Goal: Book appointment/travel/reservation

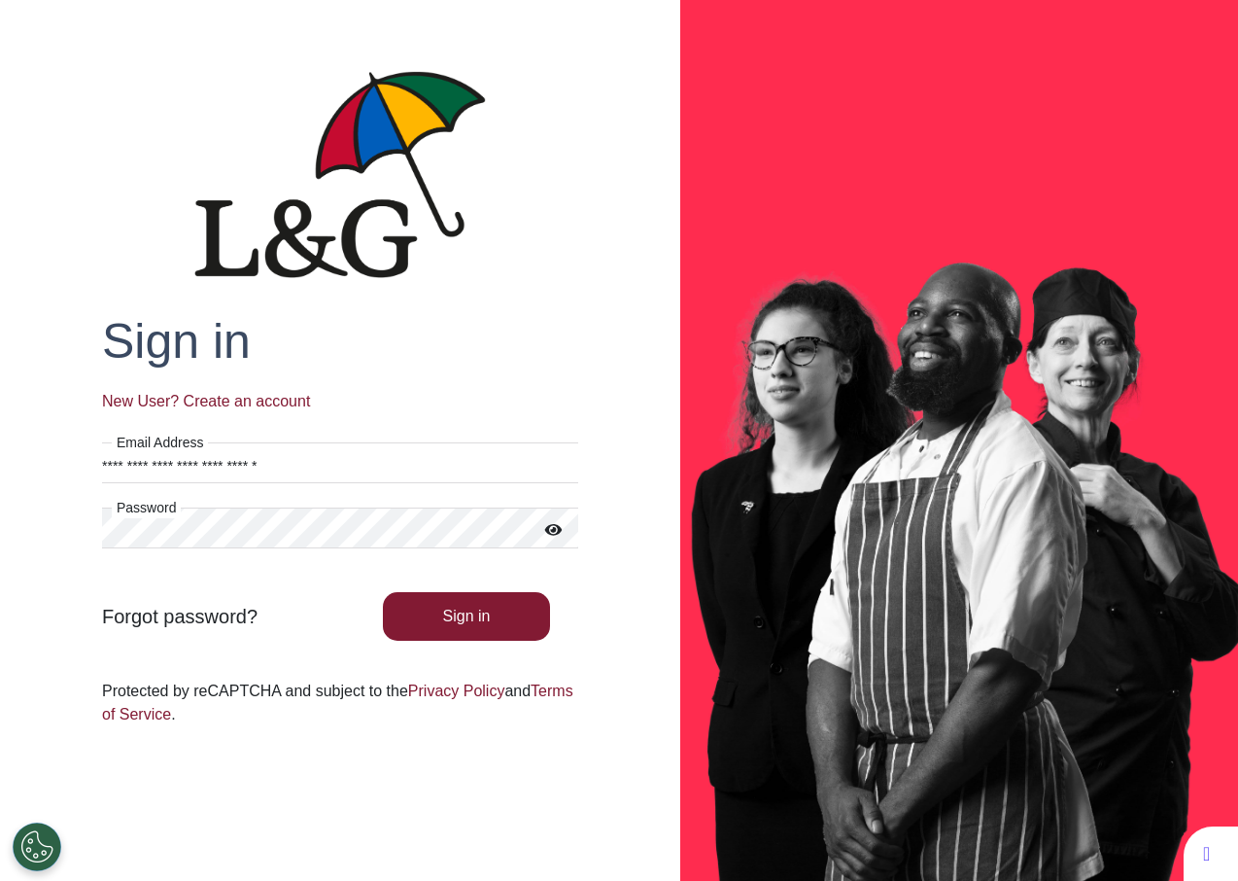
drag, startPoint x: 400, startPoint y: 466, endPoint x: -14, endPoint y: 450, distance: 413.4
click at [0, 450] on html "**********" at bounding box center [619, 440] width 1238 height 881
paste input "***"
type input "**********"
click at [78, 528] on div "**********" at bounding box center [340, 577] width 671 height 569
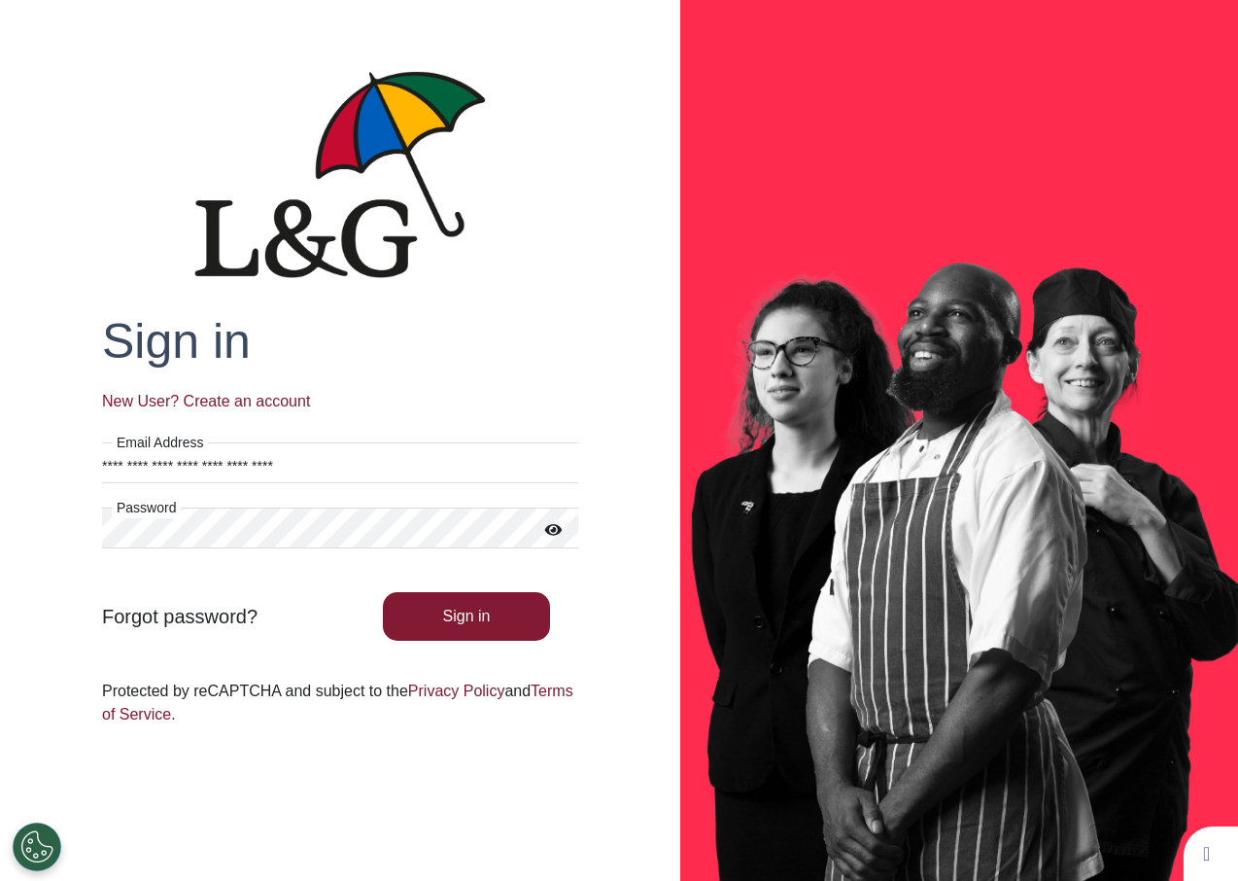
click at [523, 320] on h2 "Sign in" at bounding box center [340, 341] width 476 height 58
click at [495, 610] on button "Sign in" at bounding box center [467, 616] width 168 height 49
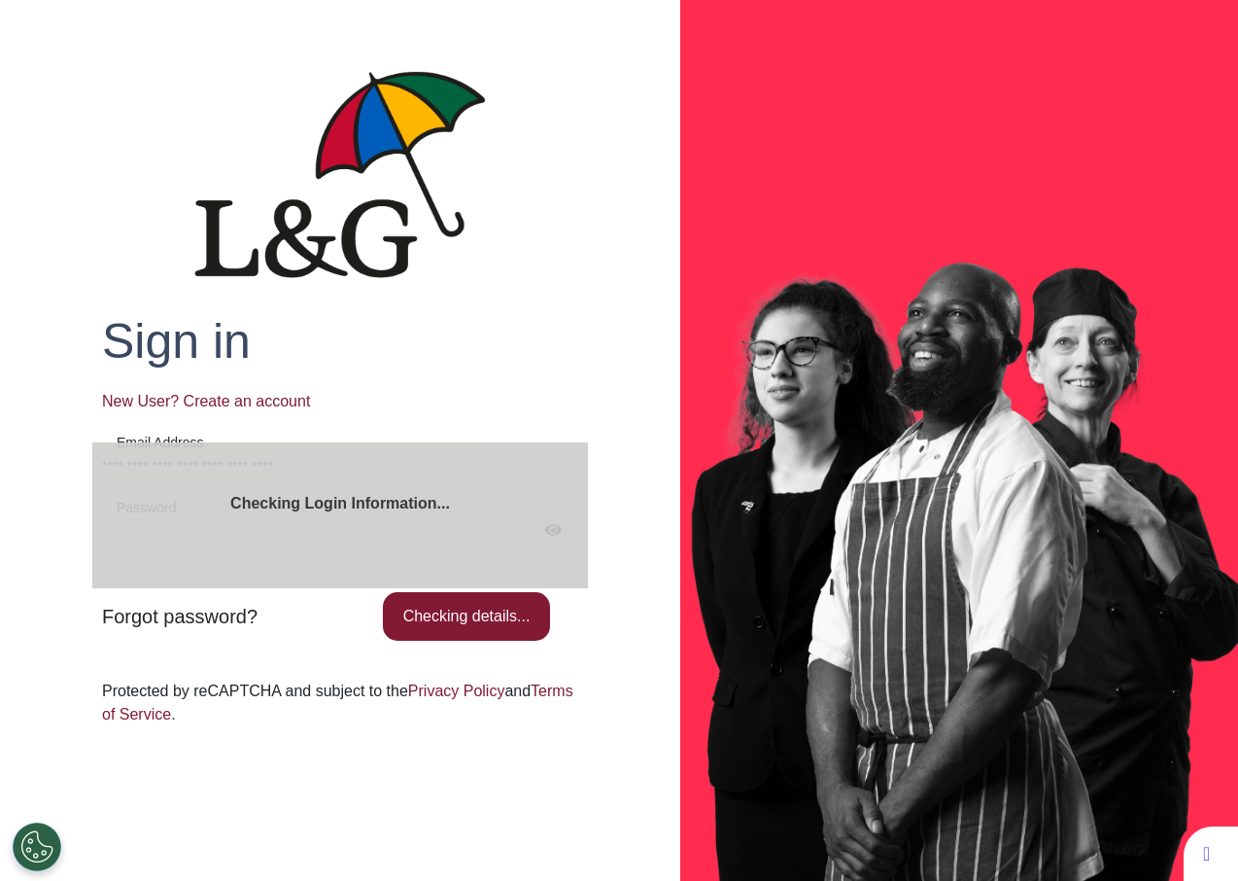
select select "**"
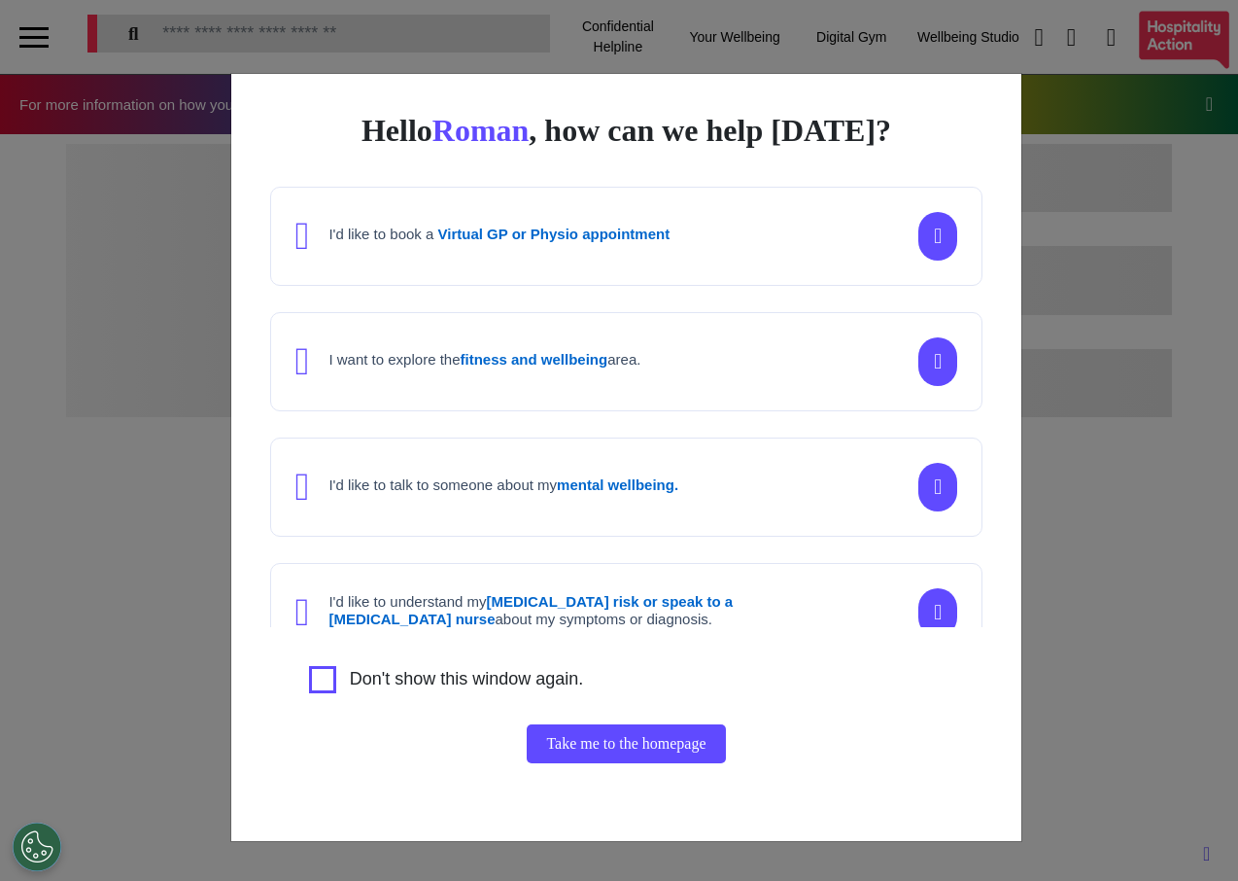
scroll to position [0, 773]
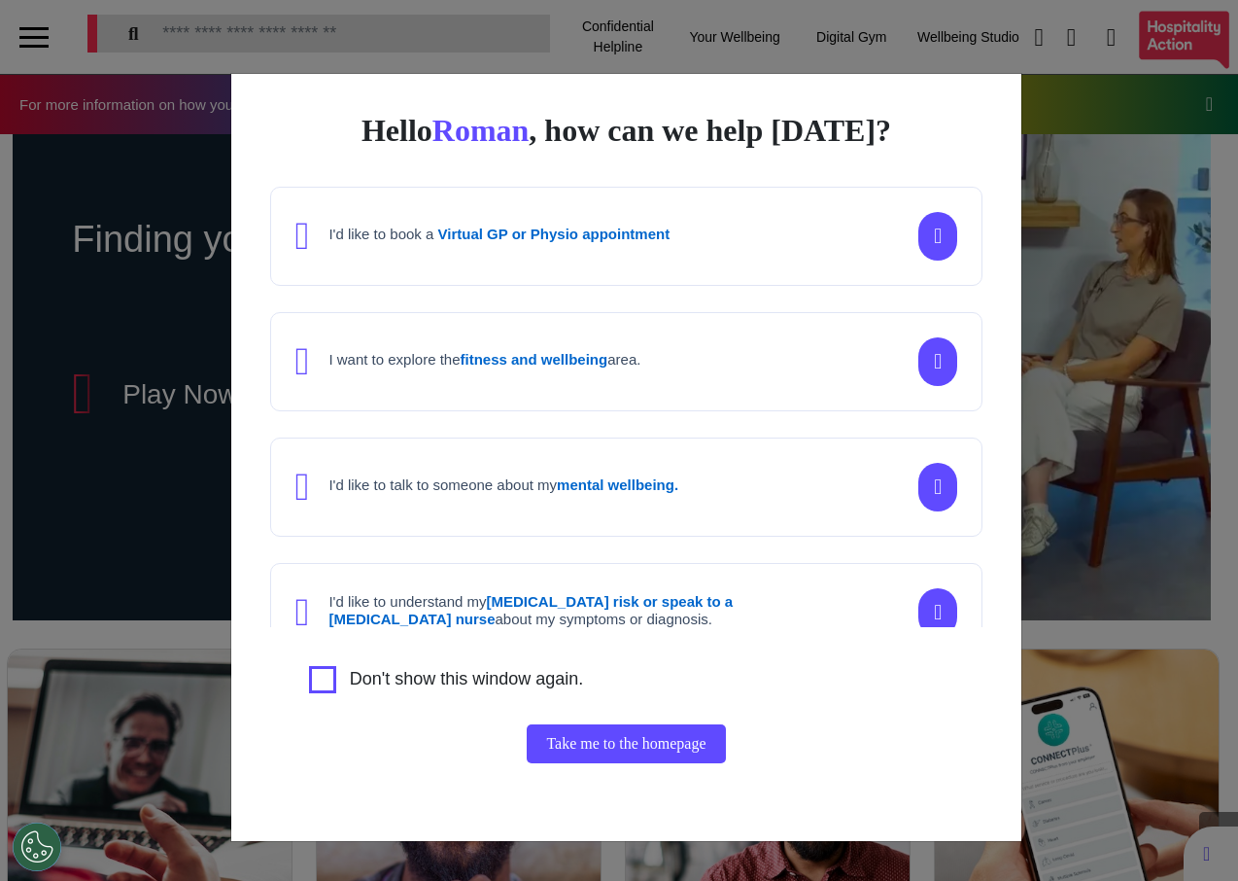
click at [1094, 415] on div "Hello [PERSON_NAME] , how can we help [DATE]? I'd like to book a Virtual GP or …" at bounding box center [619, 440] width 1238 height 881
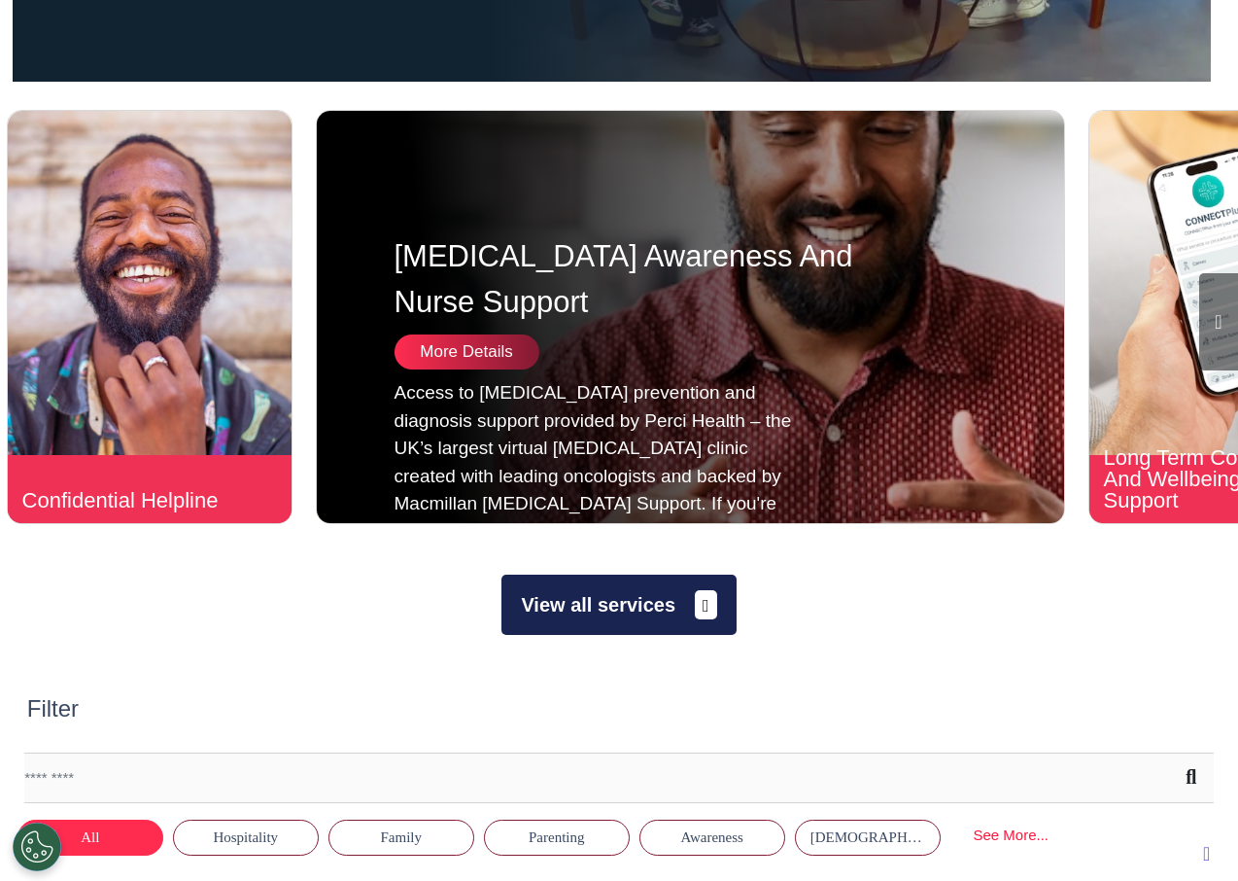
scroll to position [678, 0]
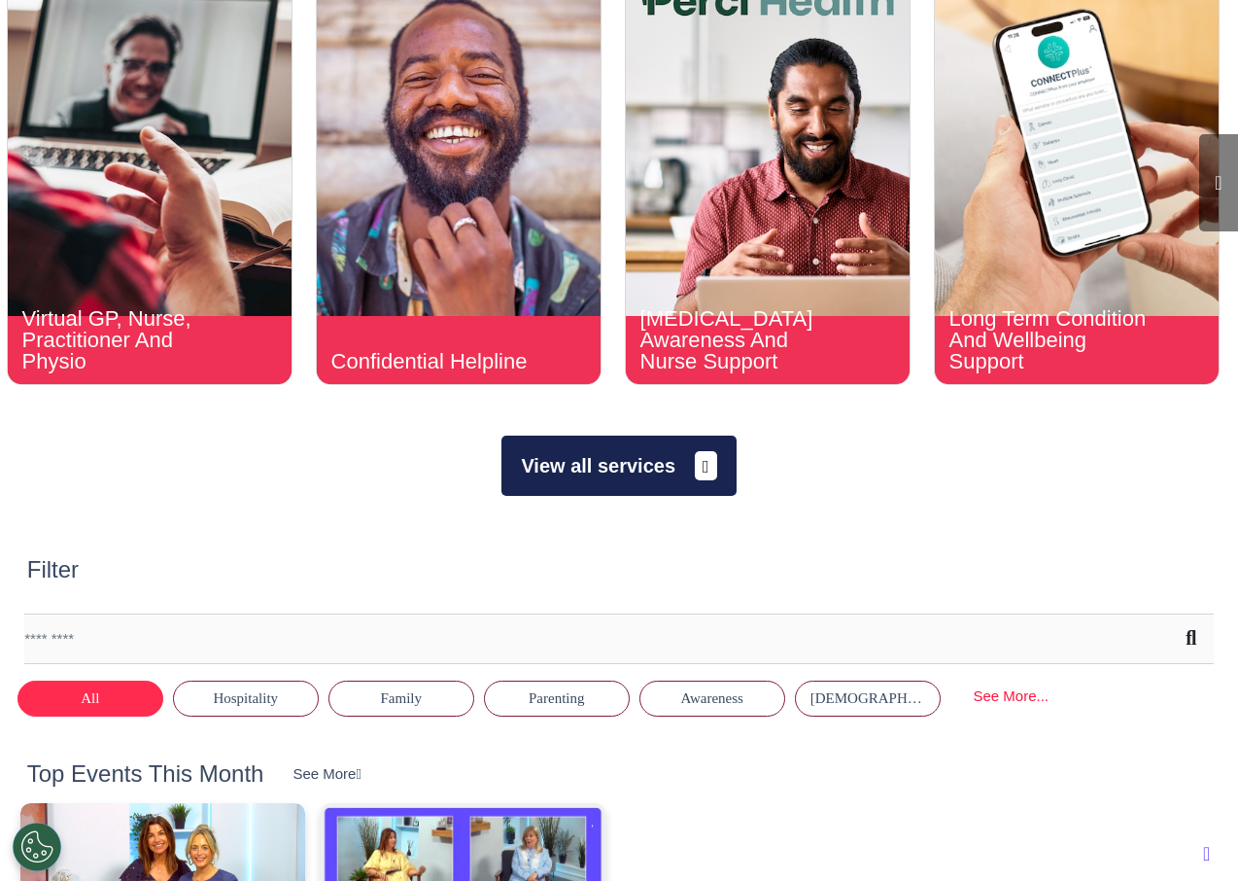
click at [622, 475] on button "View all services" at bounding box center [619, 465] width 234 height 60
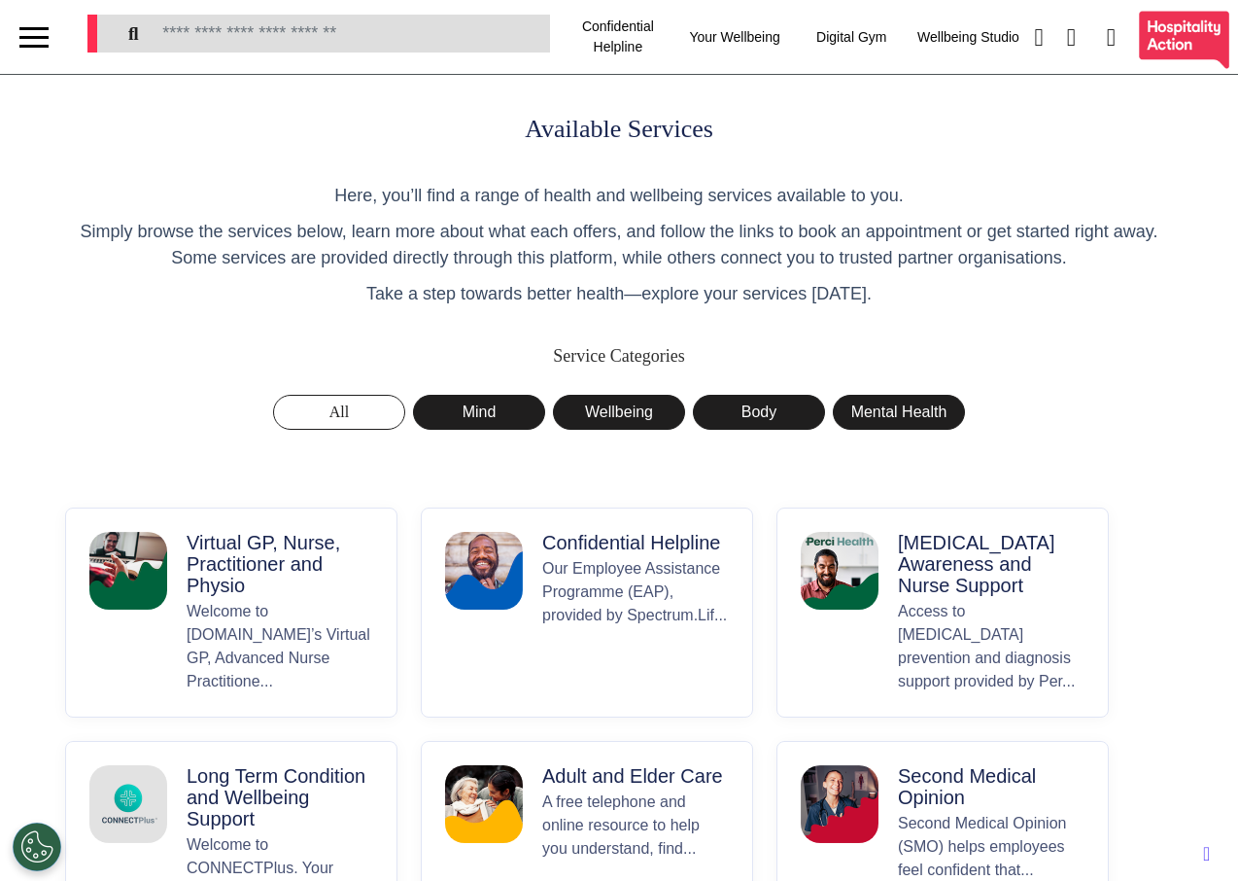
click at [325, 589] on p "Virtual GP, Nurse, Practitioner and Physio" at bounding box center [280, 564] width 187 height 64
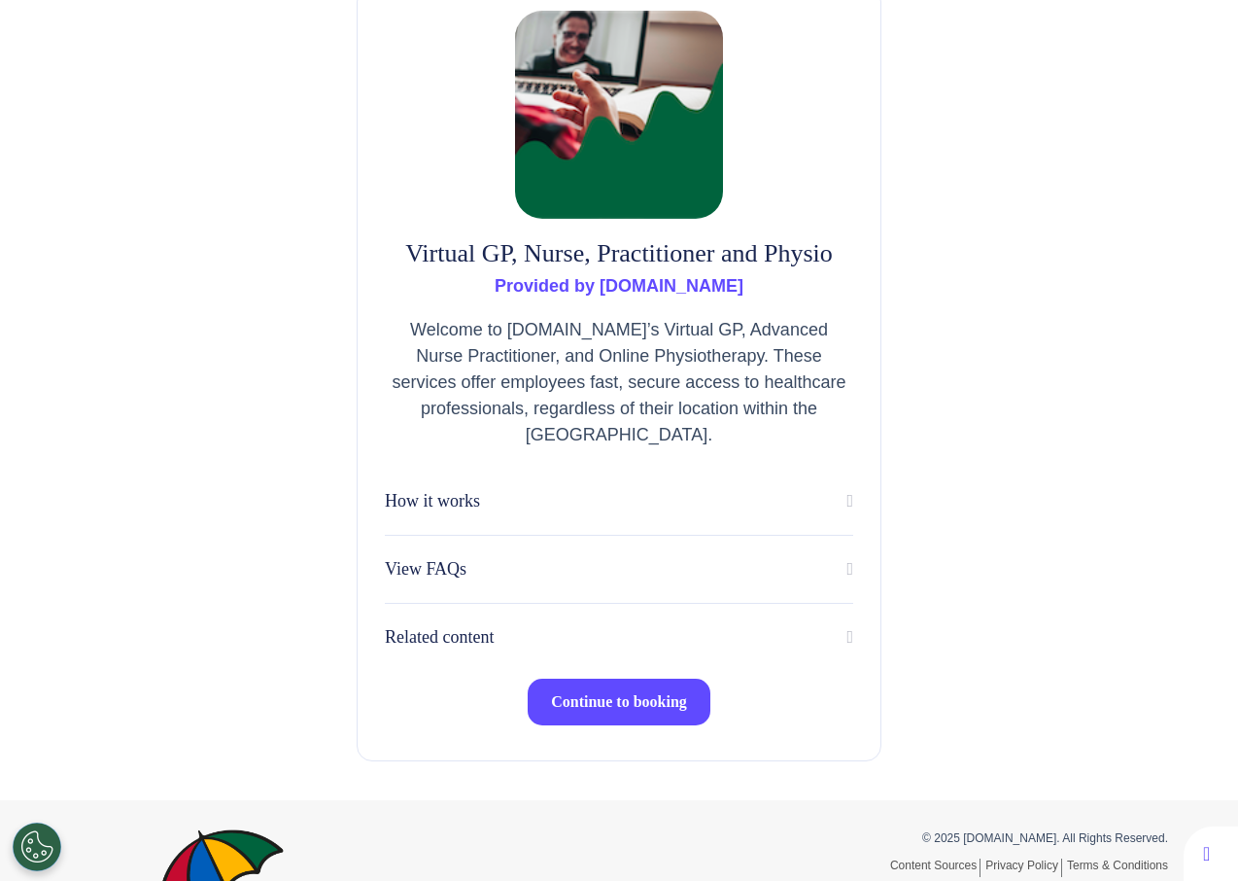
click at [624, 710] on span "Continue to booking" at bounding box center [619, 701] width 136 height 17
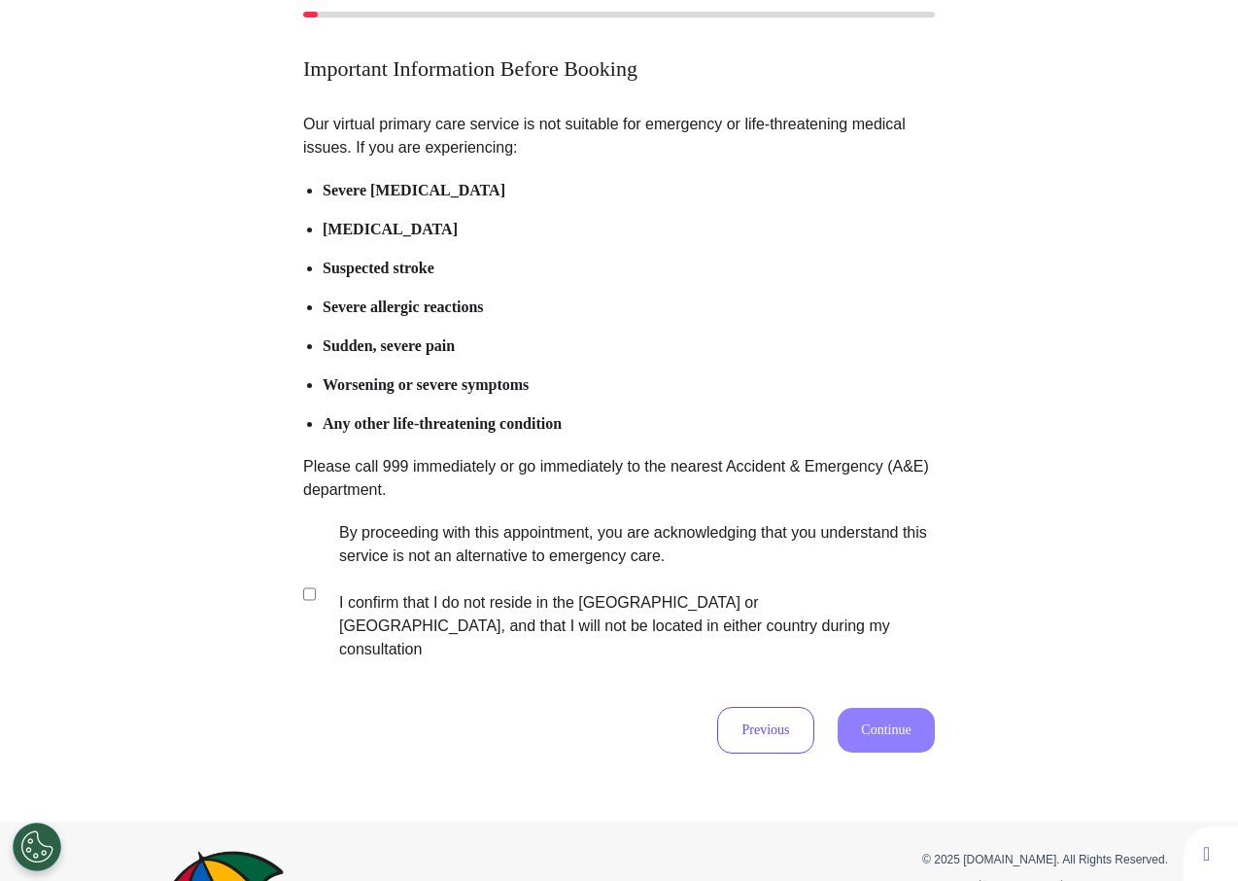
scroll to position [136, 0]
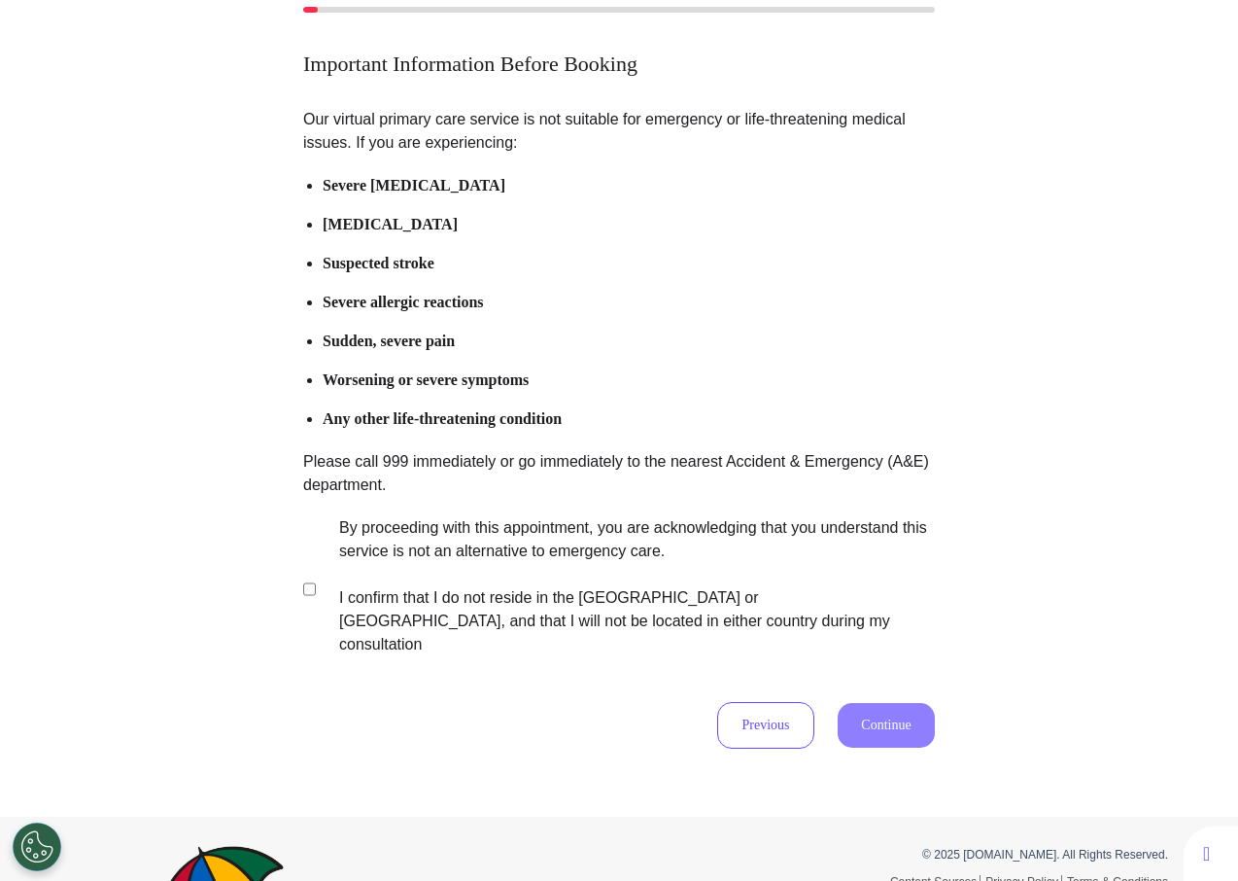
click at [569, 561] on label "By proceeding with this appointment, you are acknowledging that you understand …" at bounding box center [624, 586] width 609 height 140
click at [885, 708] on button "Continue" at bounding box center [886, 725] width 97 height 45
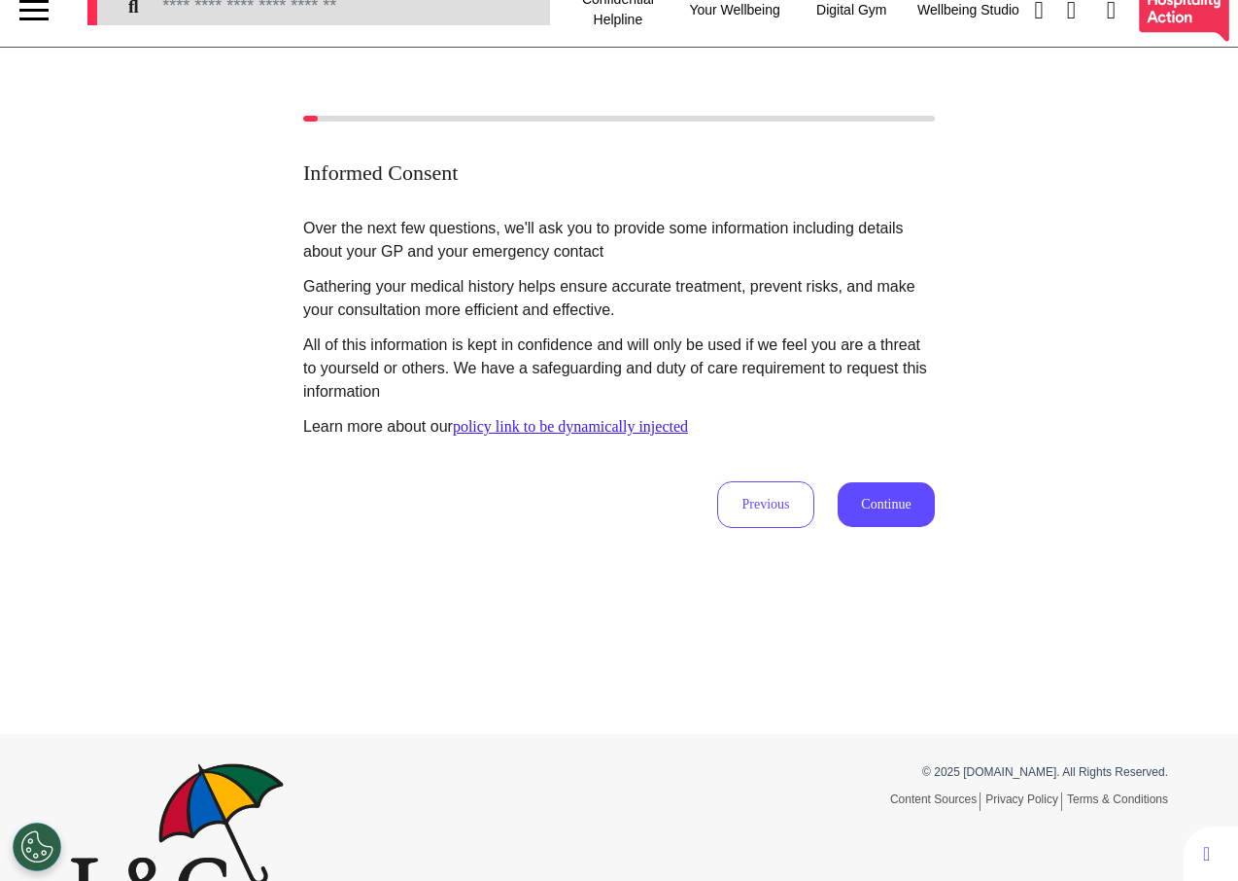
scroll to position [0, 0]
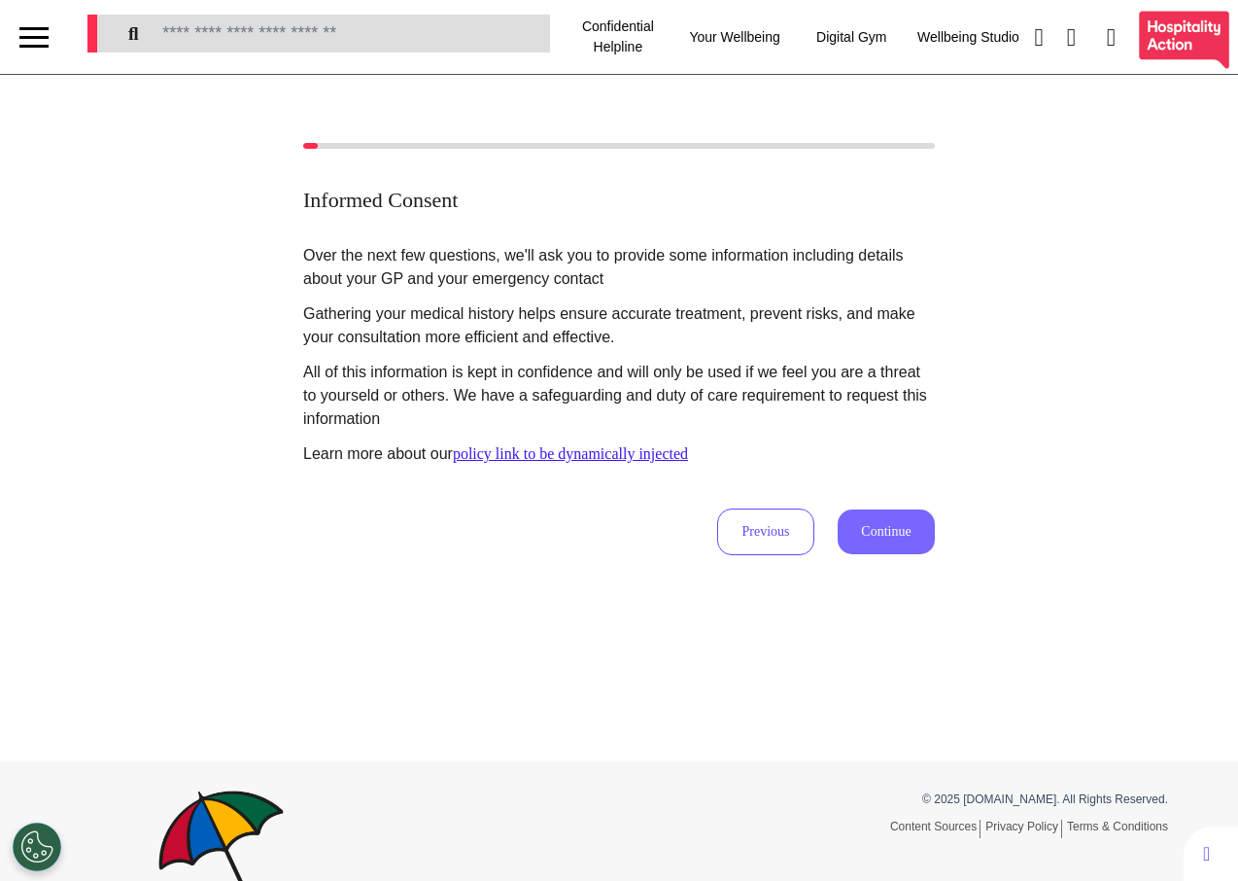
click at [899, 520] on button "Continue" at bounding box center [886, 531] width 97 height 45
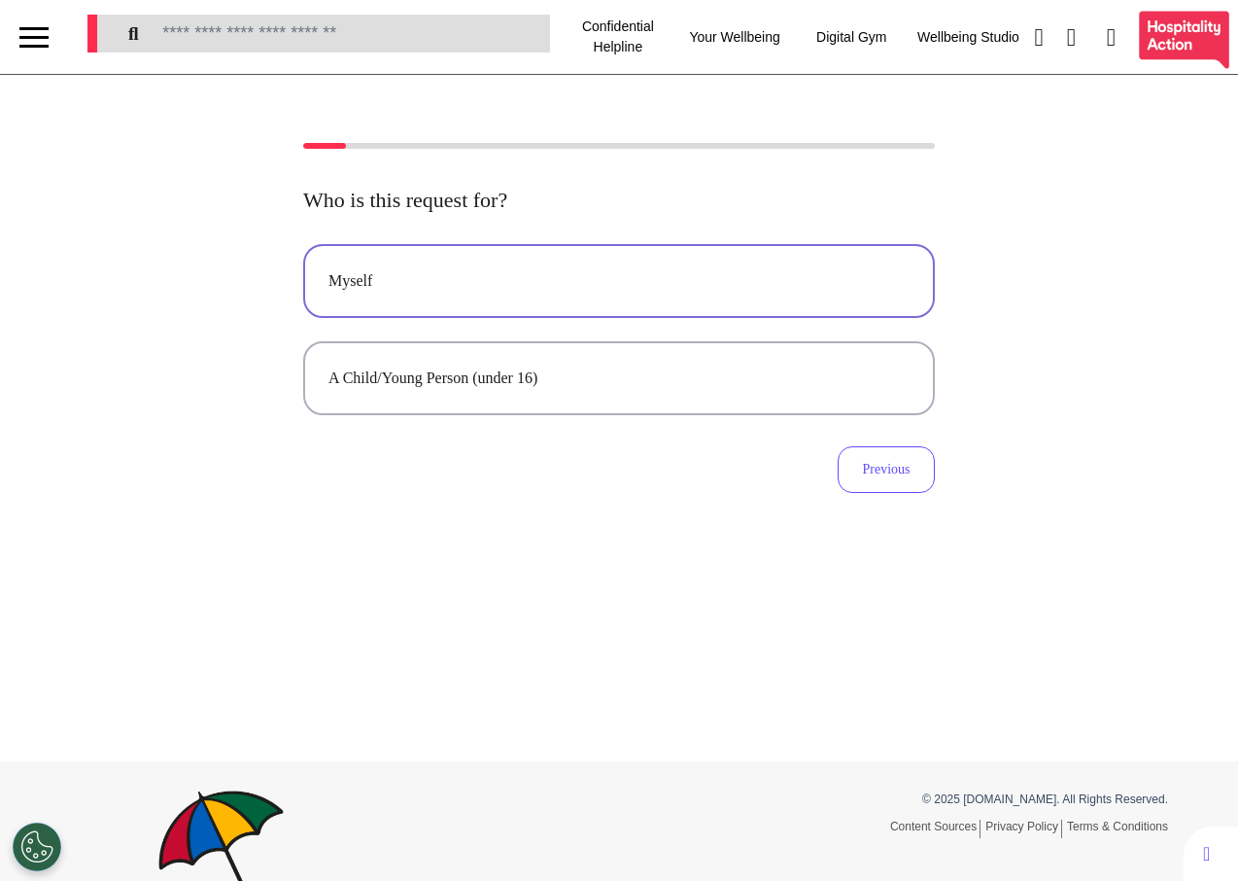
click at [574, 277] on div "Myself" at bounding box center [619, 280] width 581 height 23
select select "****"
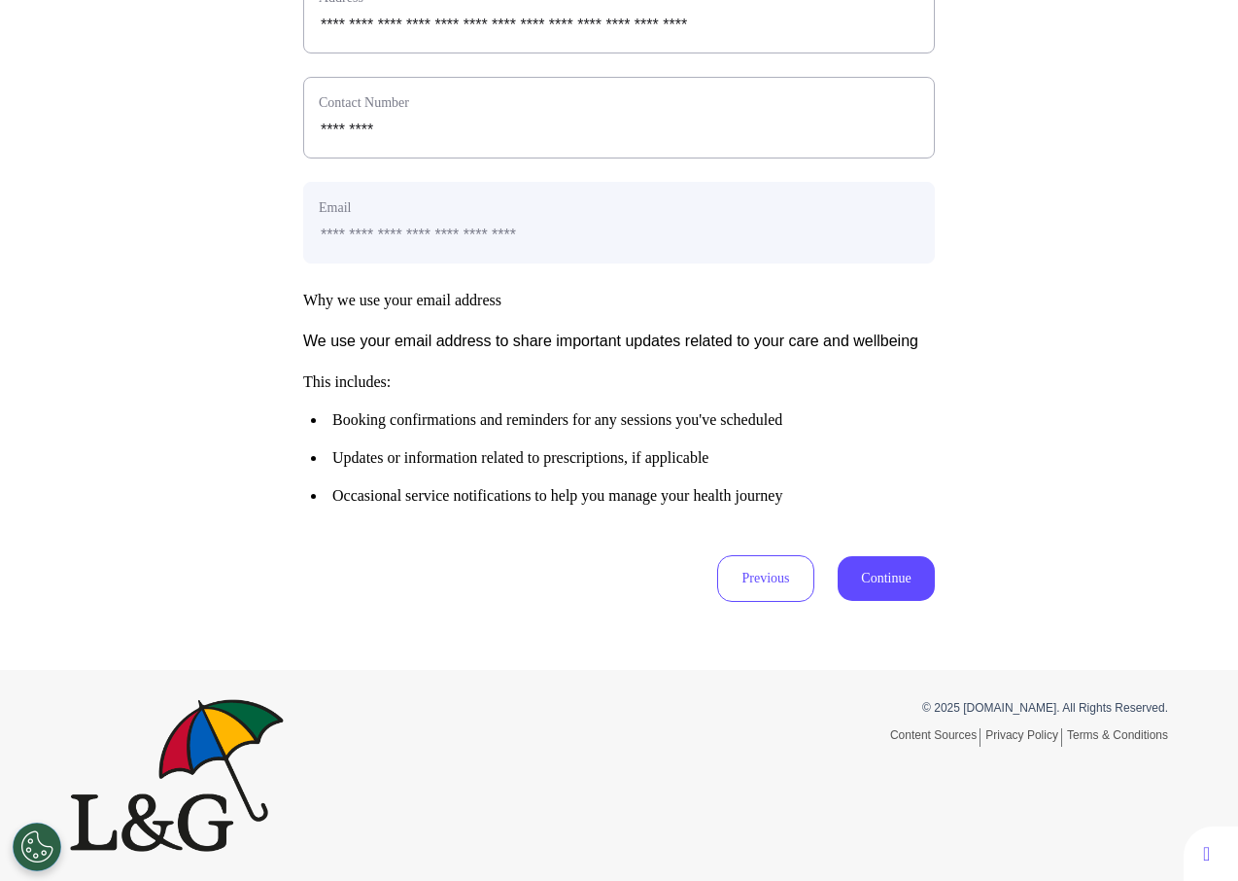
scroll to position [843, 0]
click at [873, 579] on button "Continue" at bounding box center [886, 578] width 97 height 45
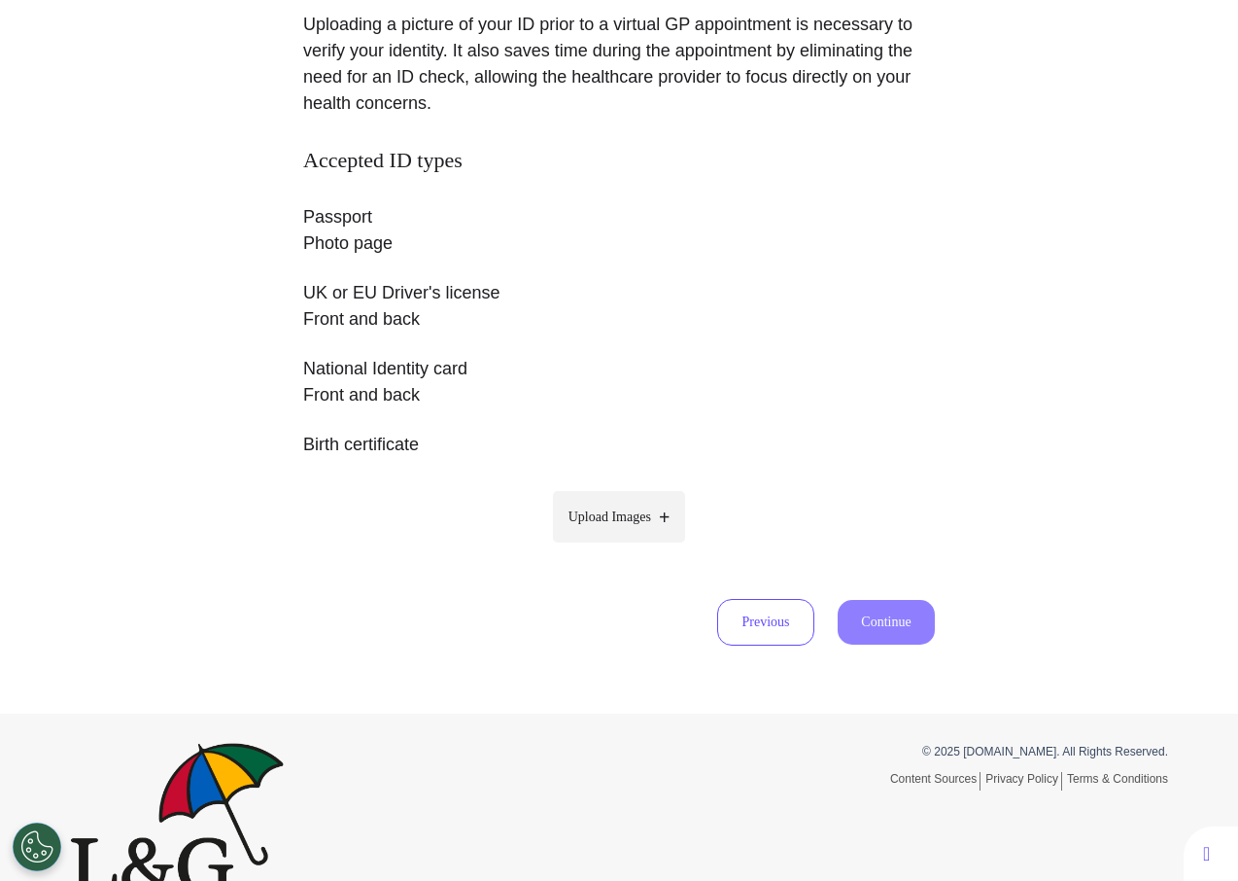
scroll to position [302, 0]
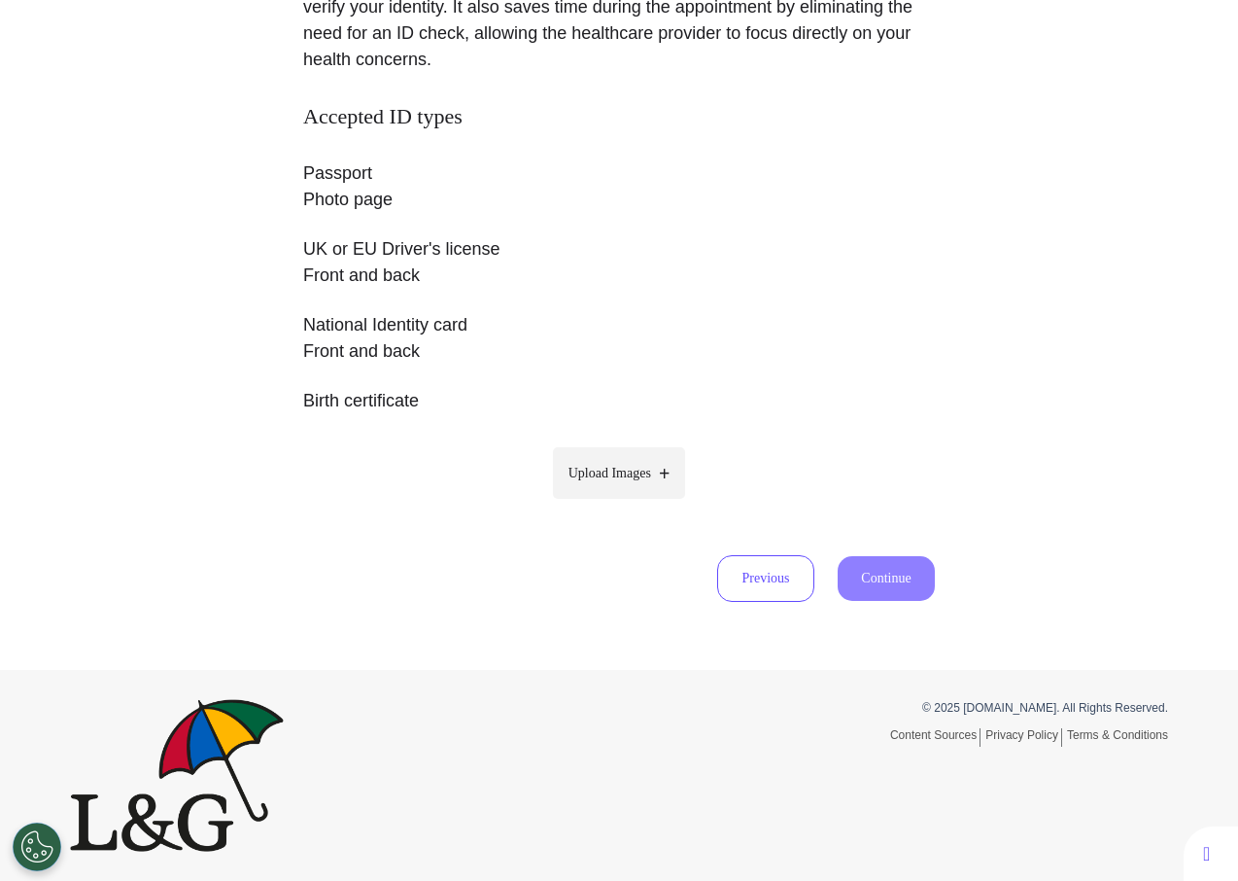
click at [590, 490] on label "Upload Images" at bounding box center [619, 473] width 133 height 52
click at [590, 504] on input "Upload Images" at bounding box center [619, 514] width 185 height 20
type input "**********"
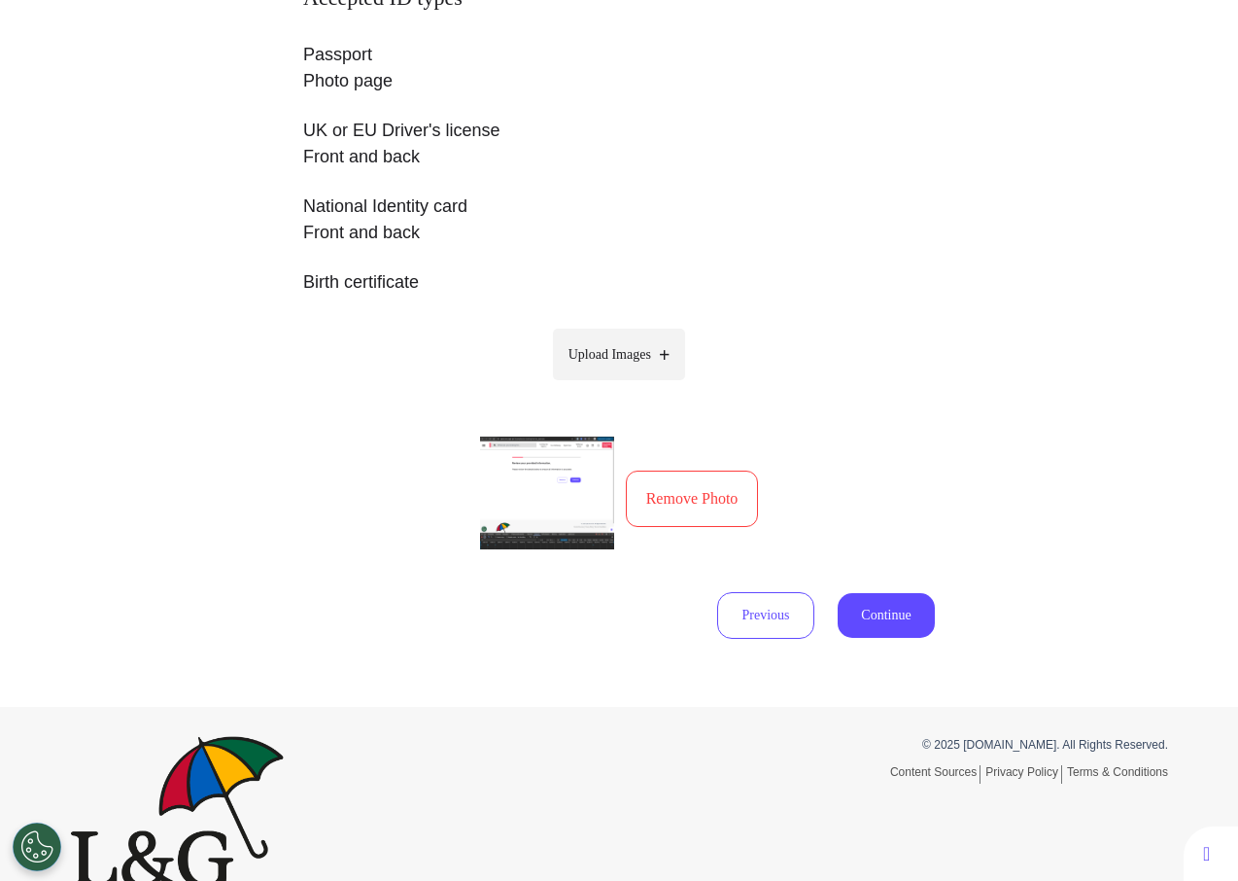
scroll to position [423, 0]
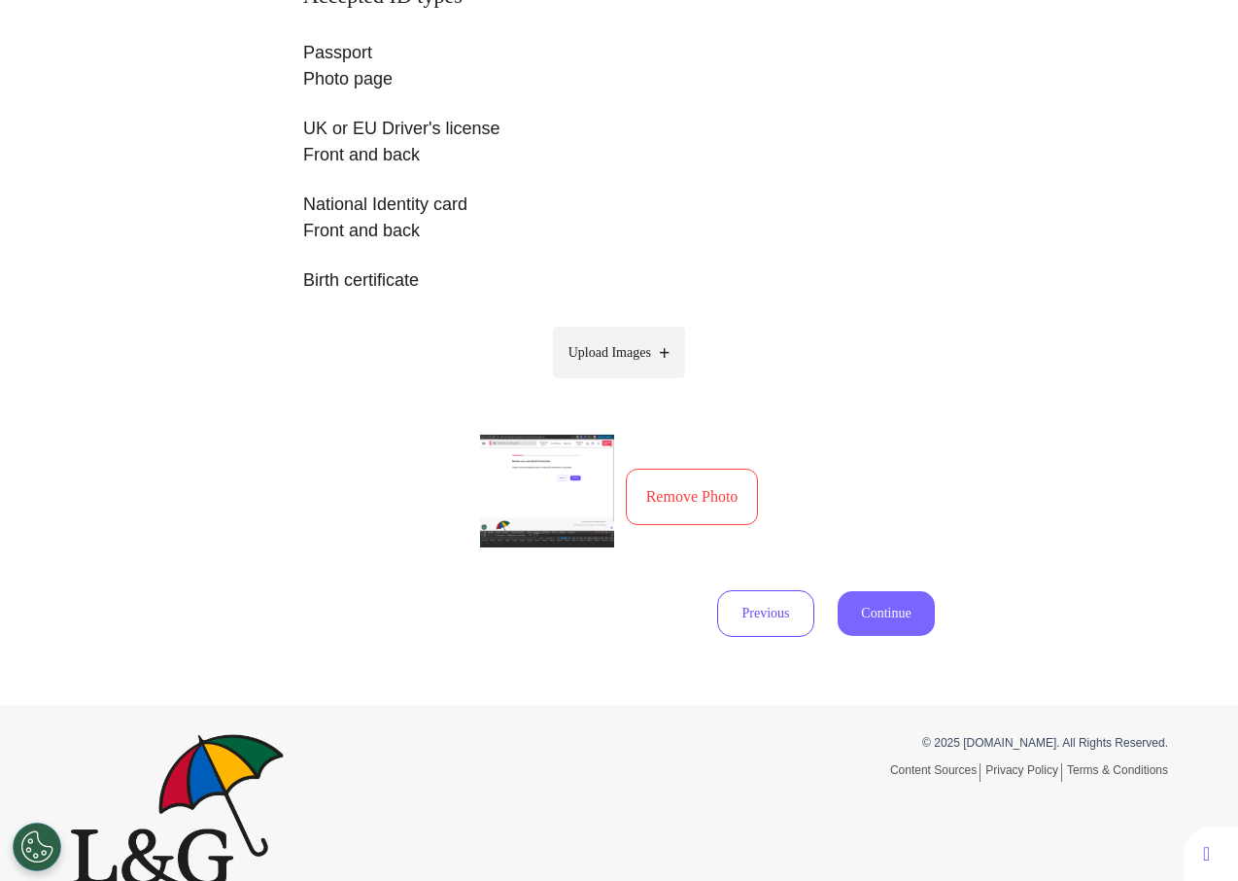
click at [874, 620] on button "Continue" at bounding box center [886, 613] width 97 height 45
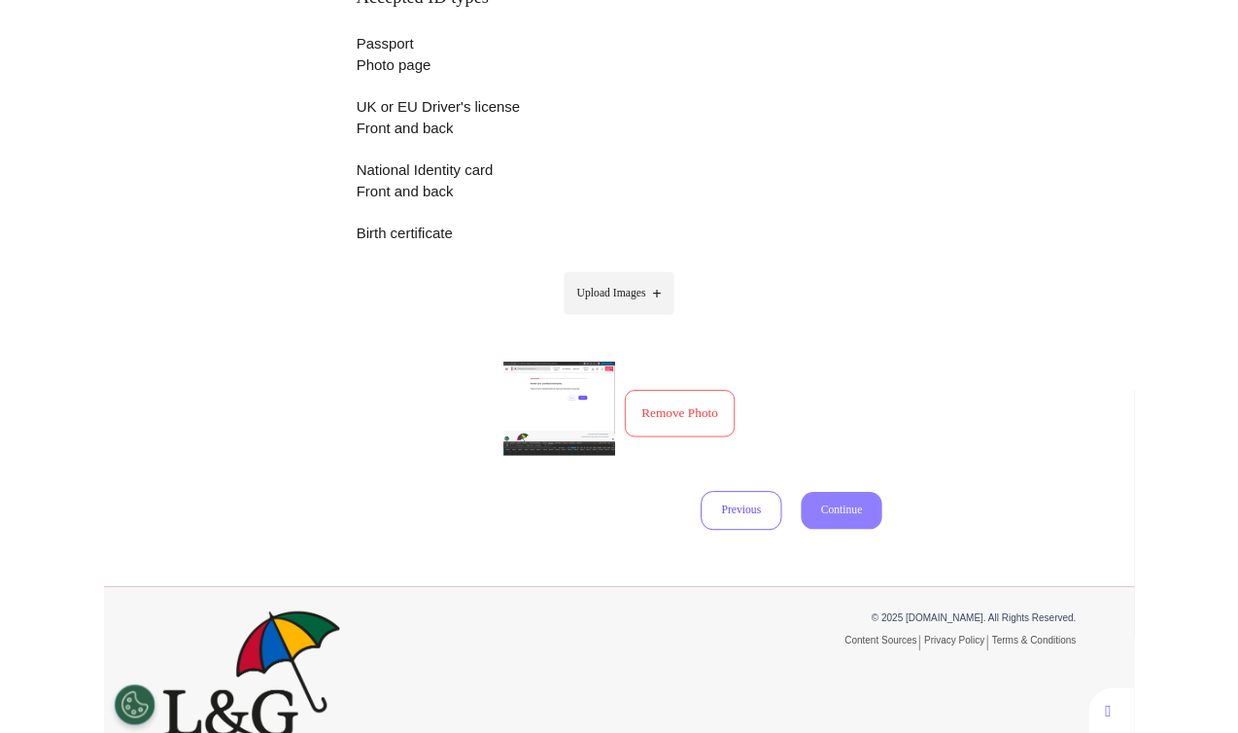
scroll to position [90, 0]
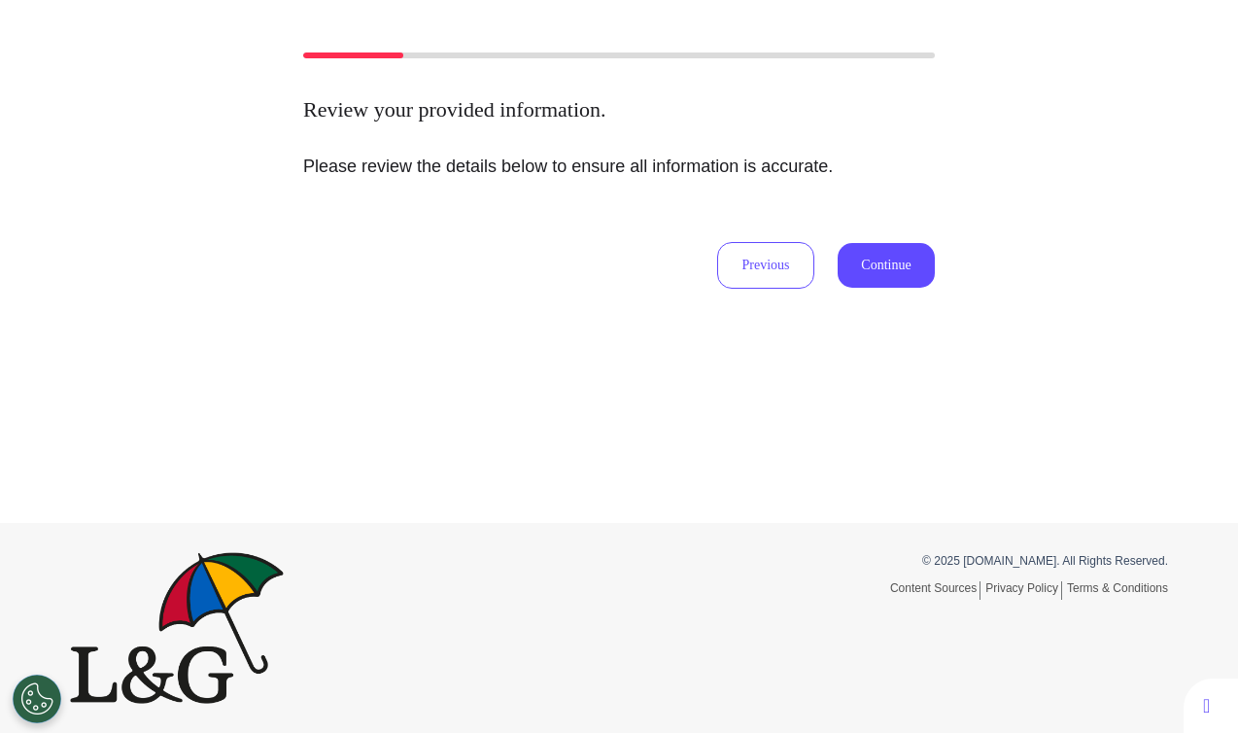
drag, startPoint x: 525, startPoint y: 355, endPoint x: 574, endPoint y: 335, distance: 52.3
click at [525, 354] on div "Review your provided information. Please review the details below to ensure all…" at bounding box center [619, 253] width 1238 height 539
click at [773, 272] on button "Previous" at bounding box center [765, 265] width 97 height 47
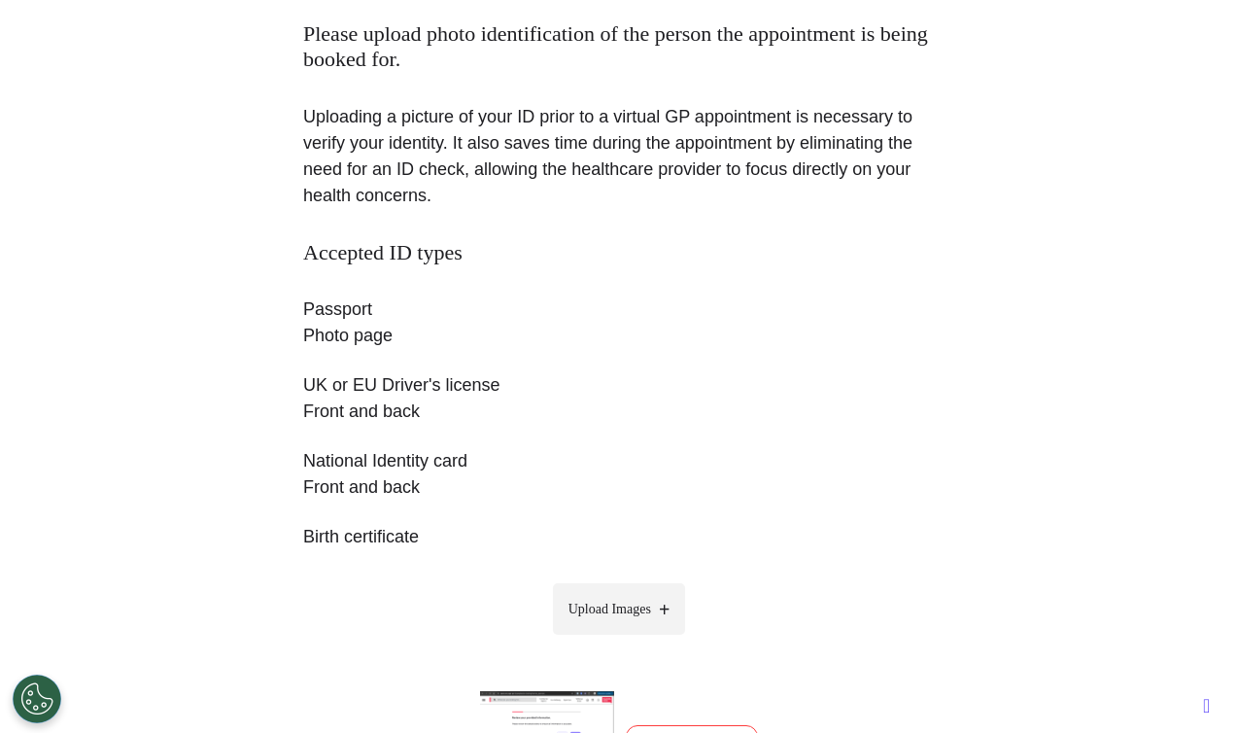
scroll to position [171, 0]
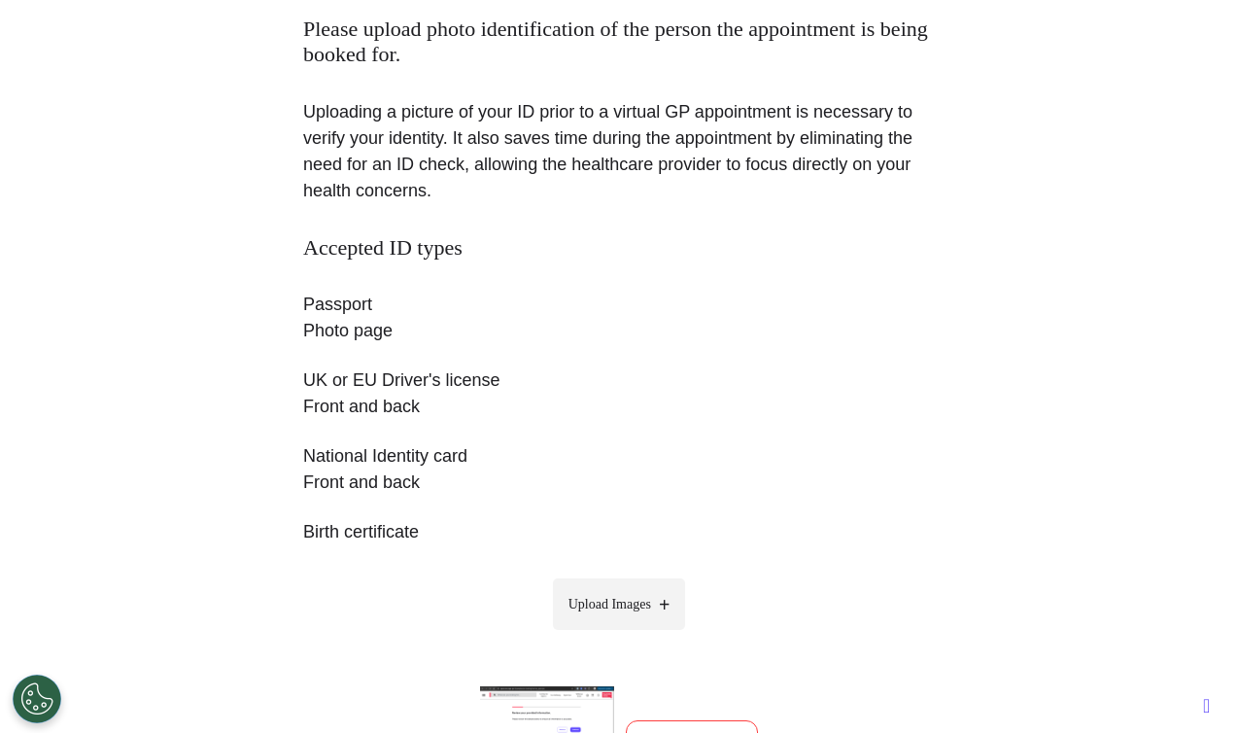
click at [613, 609] on span "Upload Images" at bounding box center [610, 604] width 83 height 20
click at [613, 635] on input "Upload Images" at bounding box center [619, 645] width 185 height 20
type input "**********"
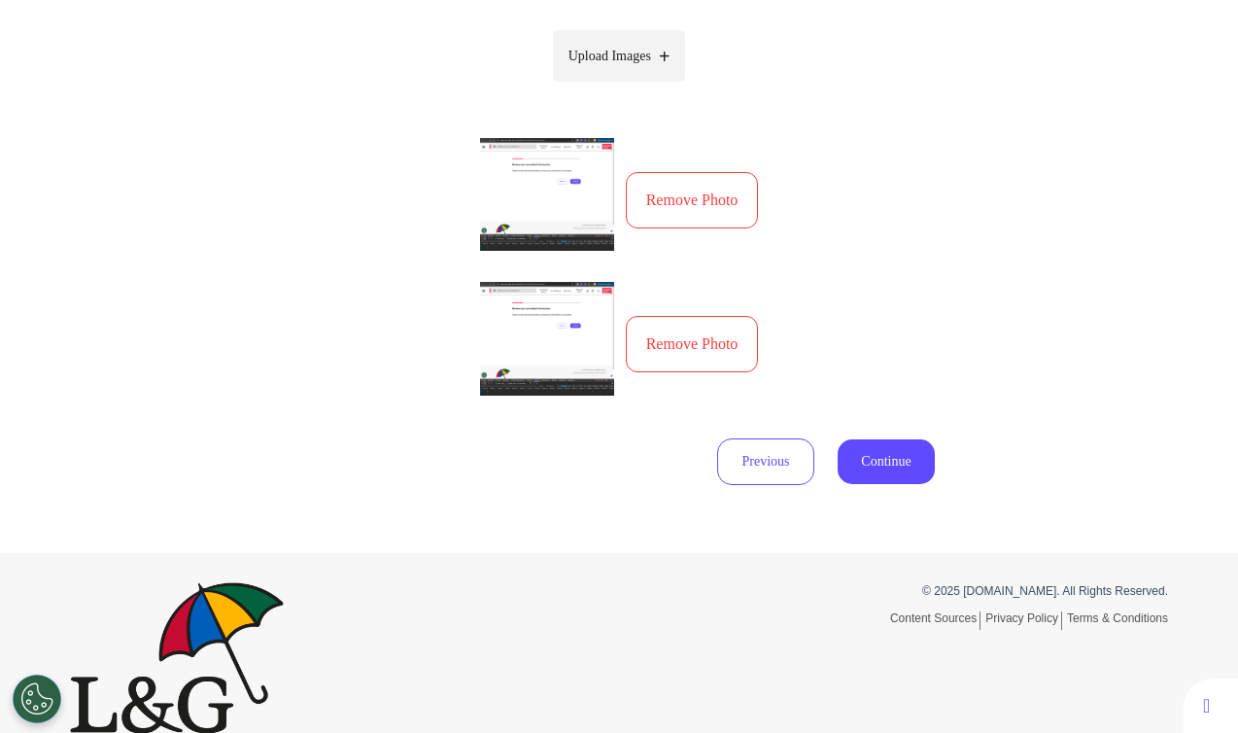
scroll to position [733, 0]
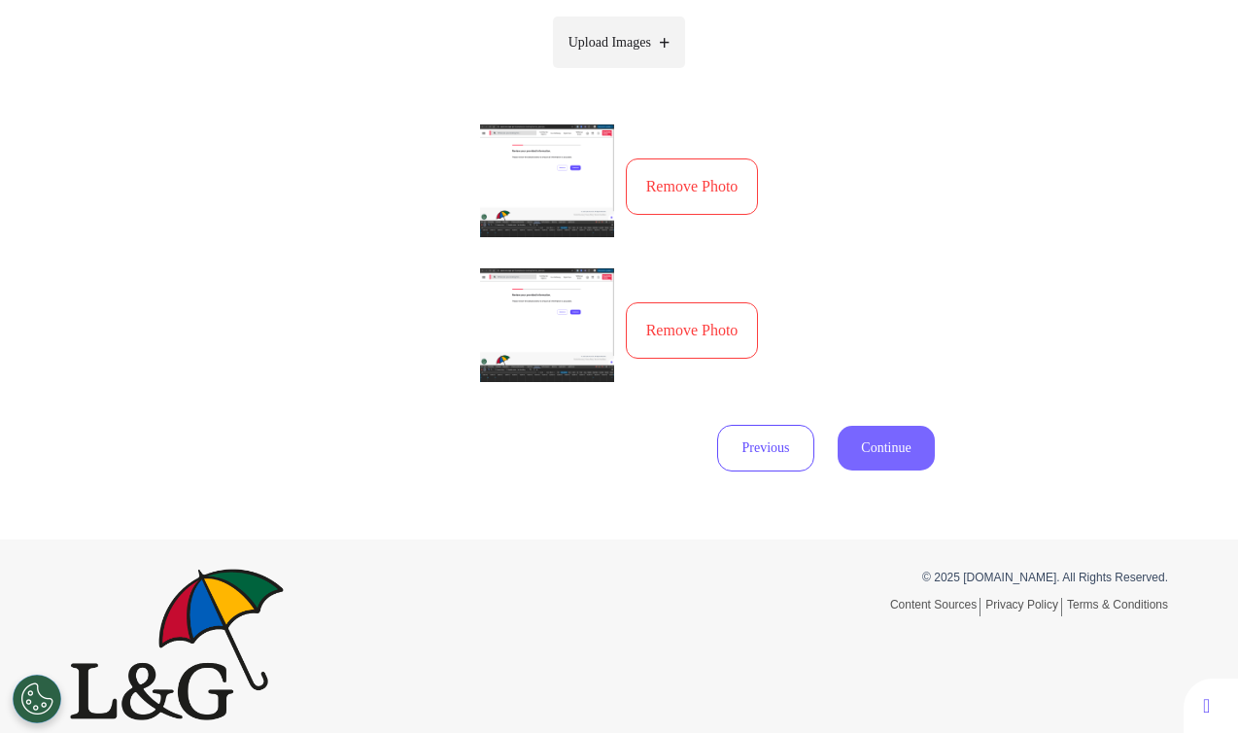
click at [863, 446] on button "Continue" at bounding box center [886, 448] width 97 height 45
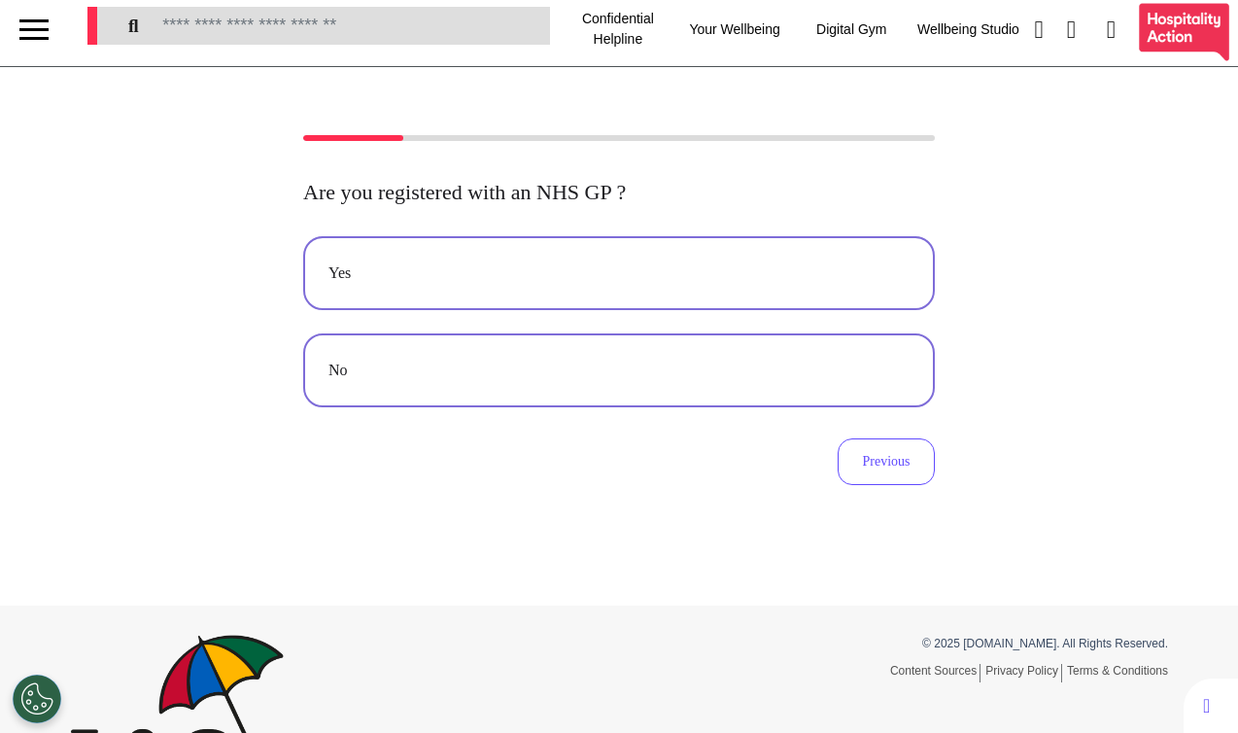
scroll to position [0, 0]
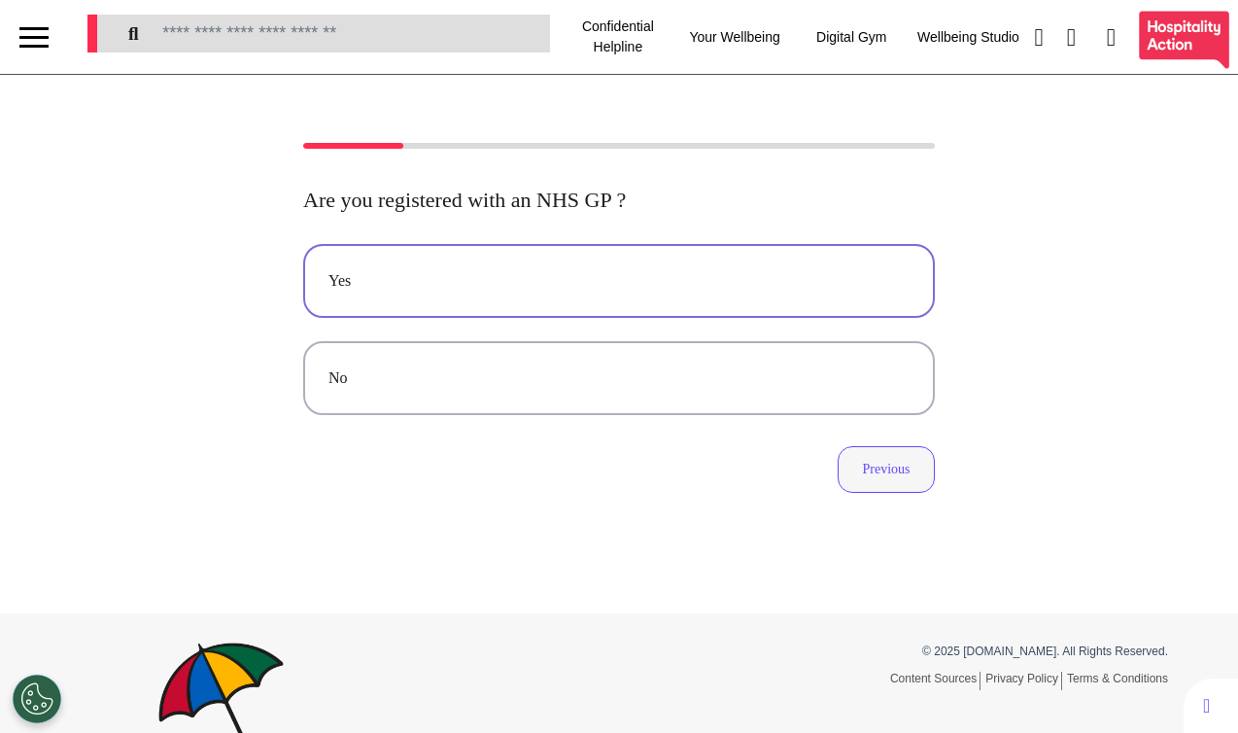
click at [877, 470] on button "Previous" at bounding box center [886, 469] width 97 height 47
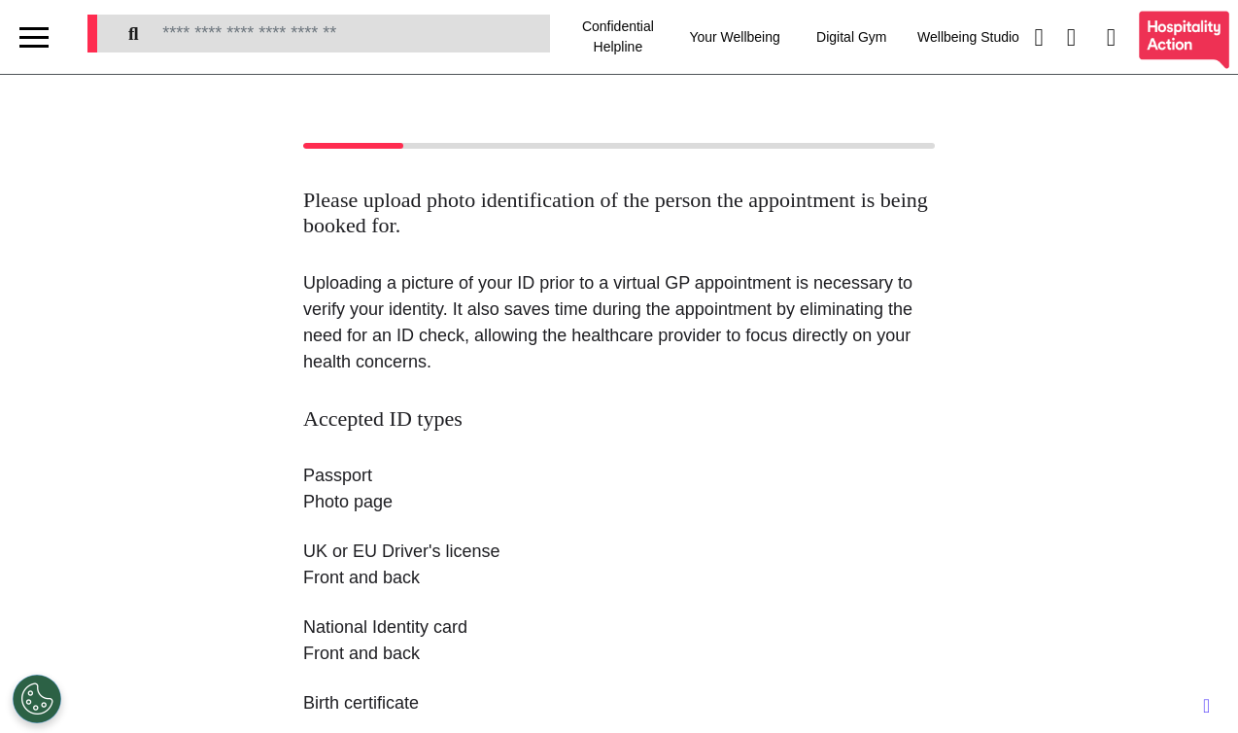
click at [841, 417] on h3 "Accepted ID types" at bounding box center [619, 418] width 632 height 25
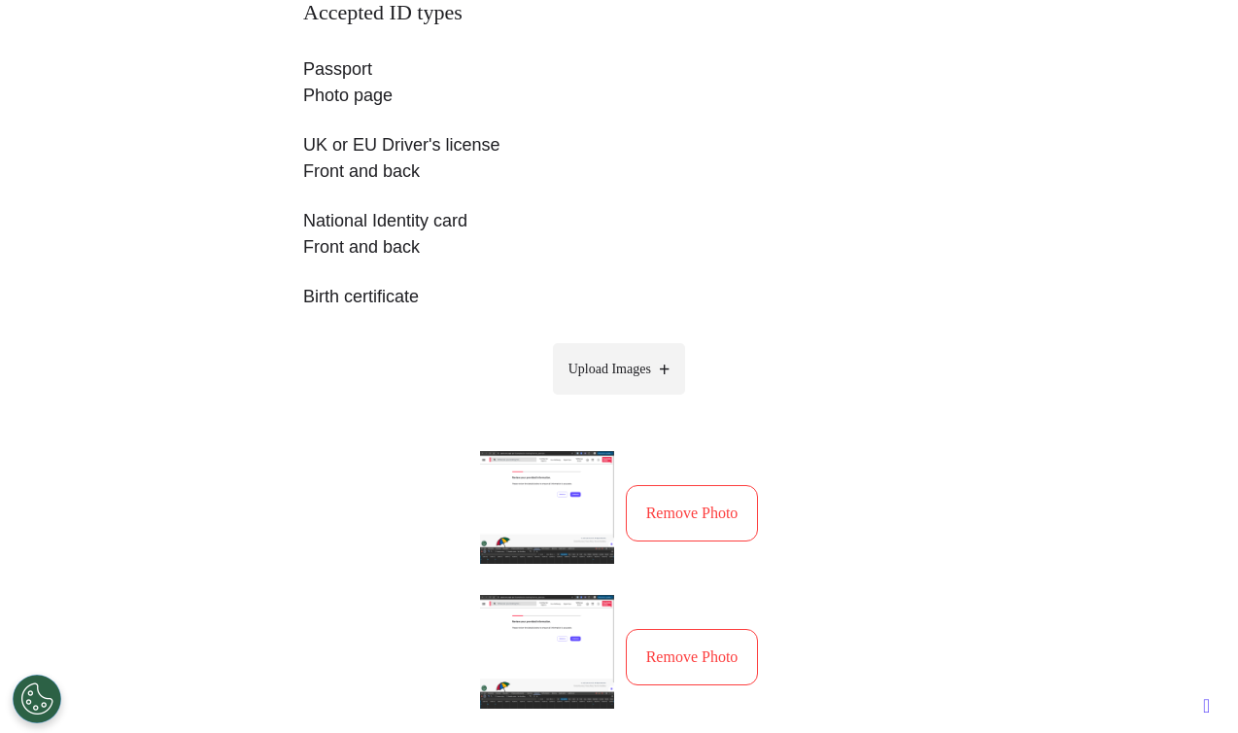
scroll to position [475, 0]
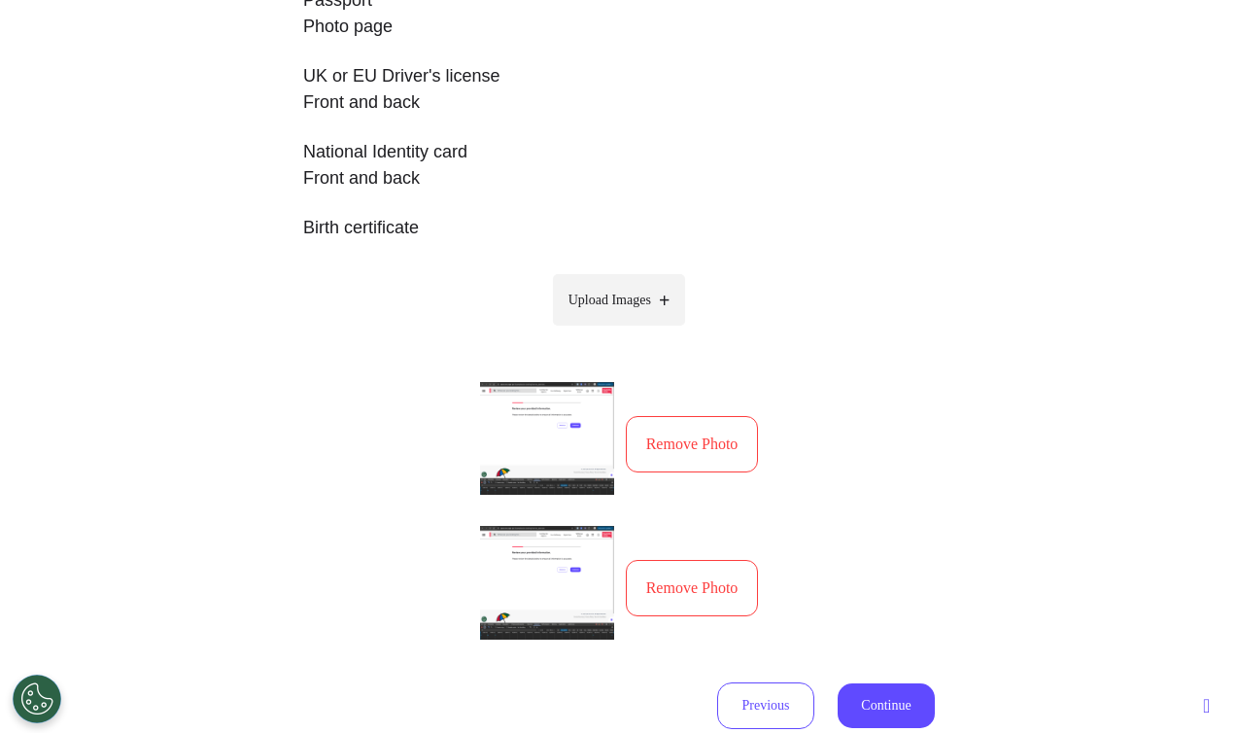
click at [698, 582] on button "Remove Photo" at bounding box center [692, 588] width 133 height 56
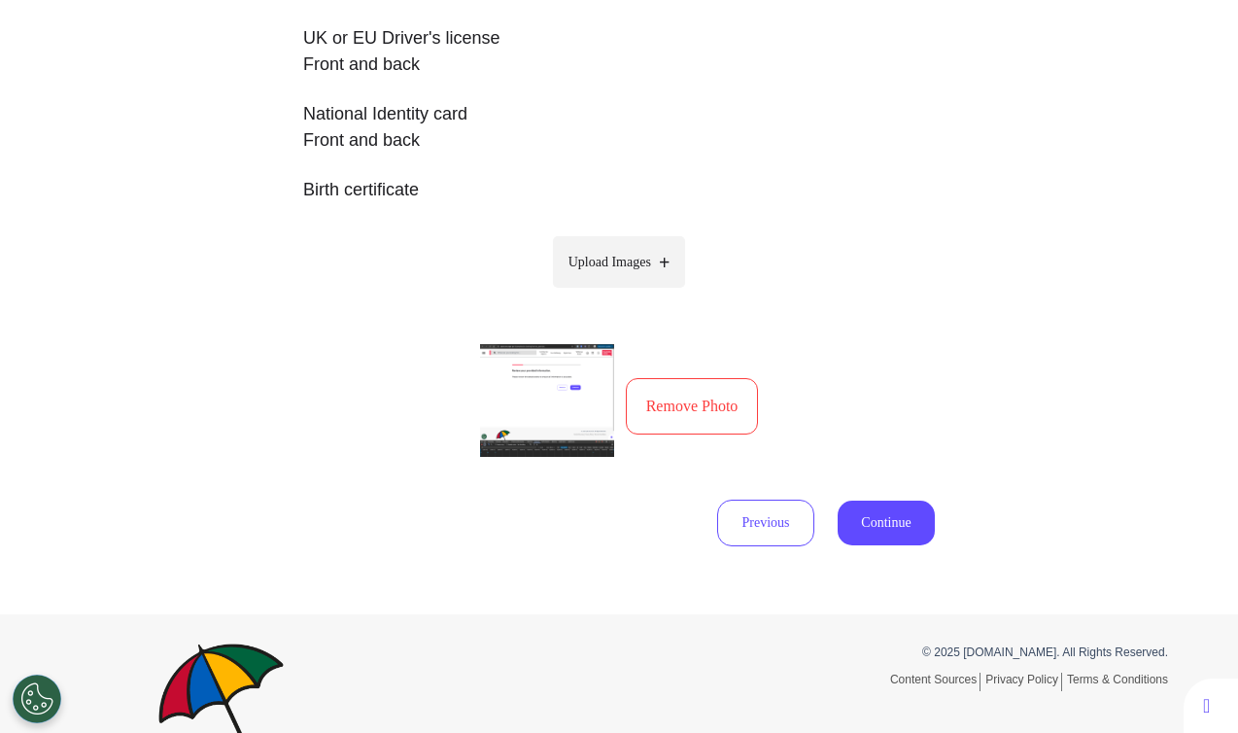
scroll to position [517, 0]
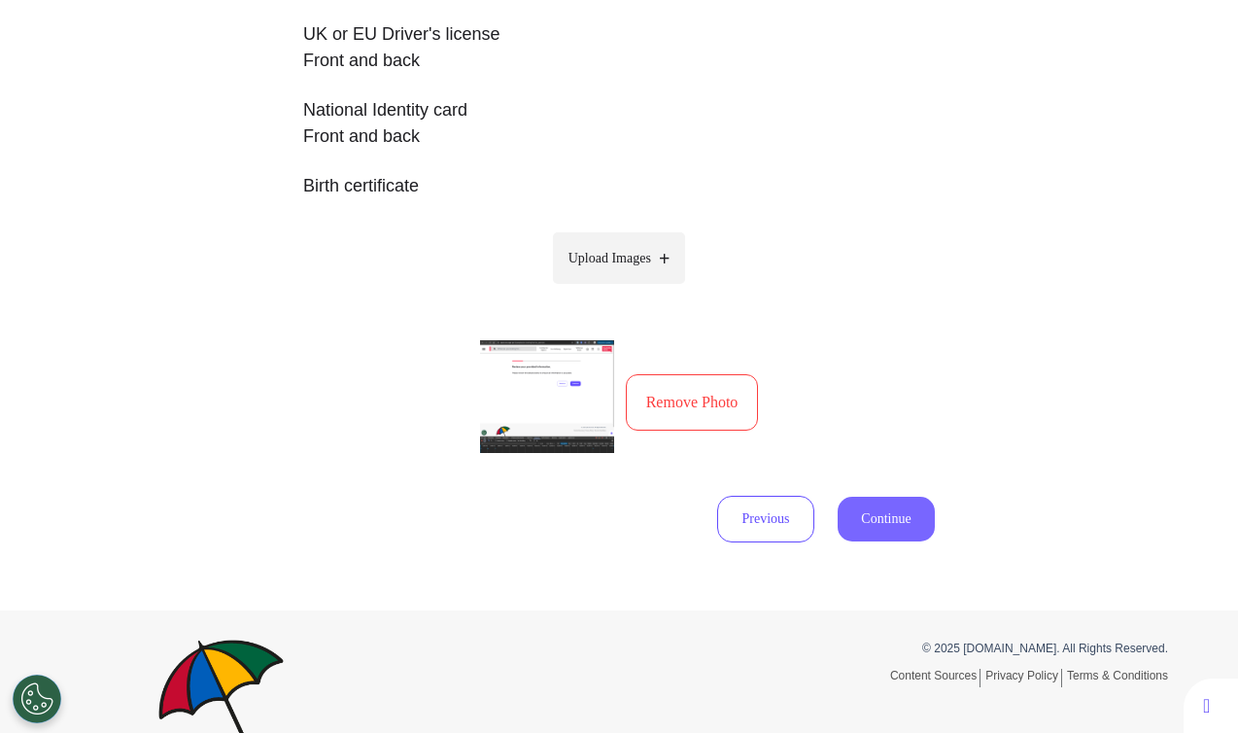
click at [900, 525] on button "Continue" at bounding box center [886, 519] width 97 height 45
click at [360, 494] on div "Accepted ID types Passport Photo page UK or EU Driver's license Front and back …" at bounding box center [619, 216] width 632 height 654
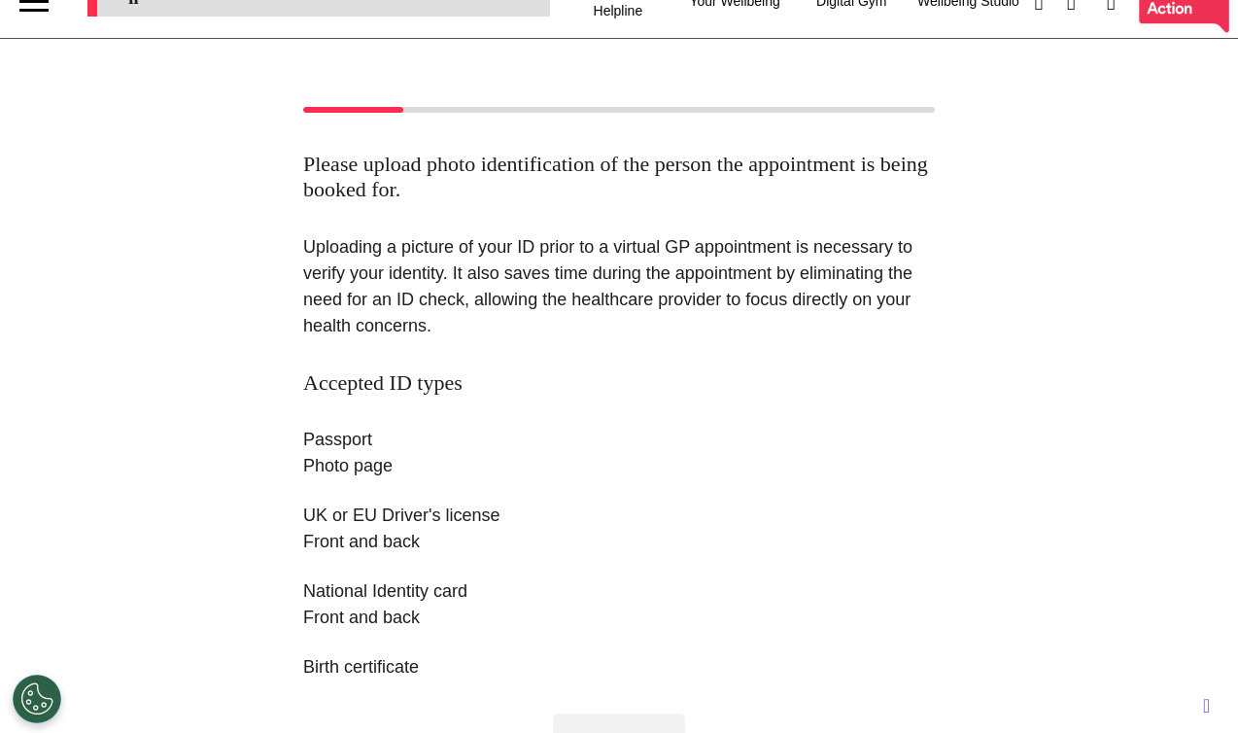
scroll to position [0, 0]
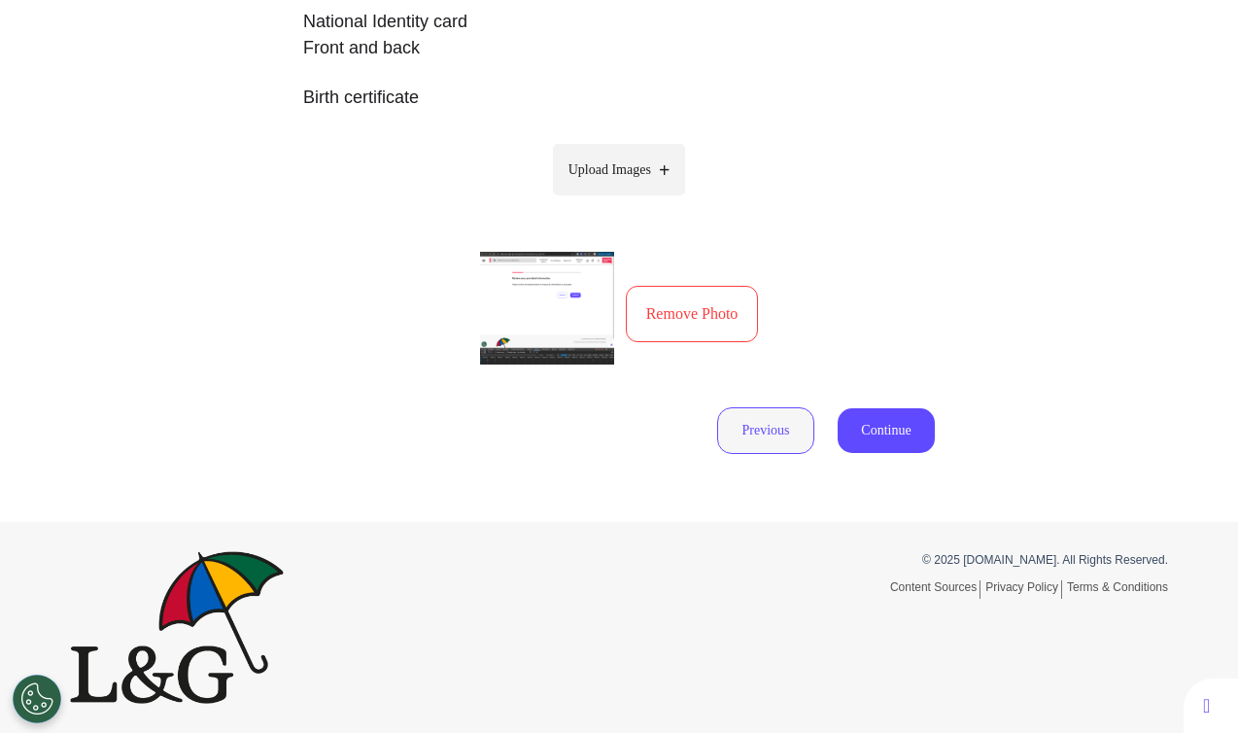
click at [748, 432] on button "Previous" at bounding box center [765, 430] width 97 height 47
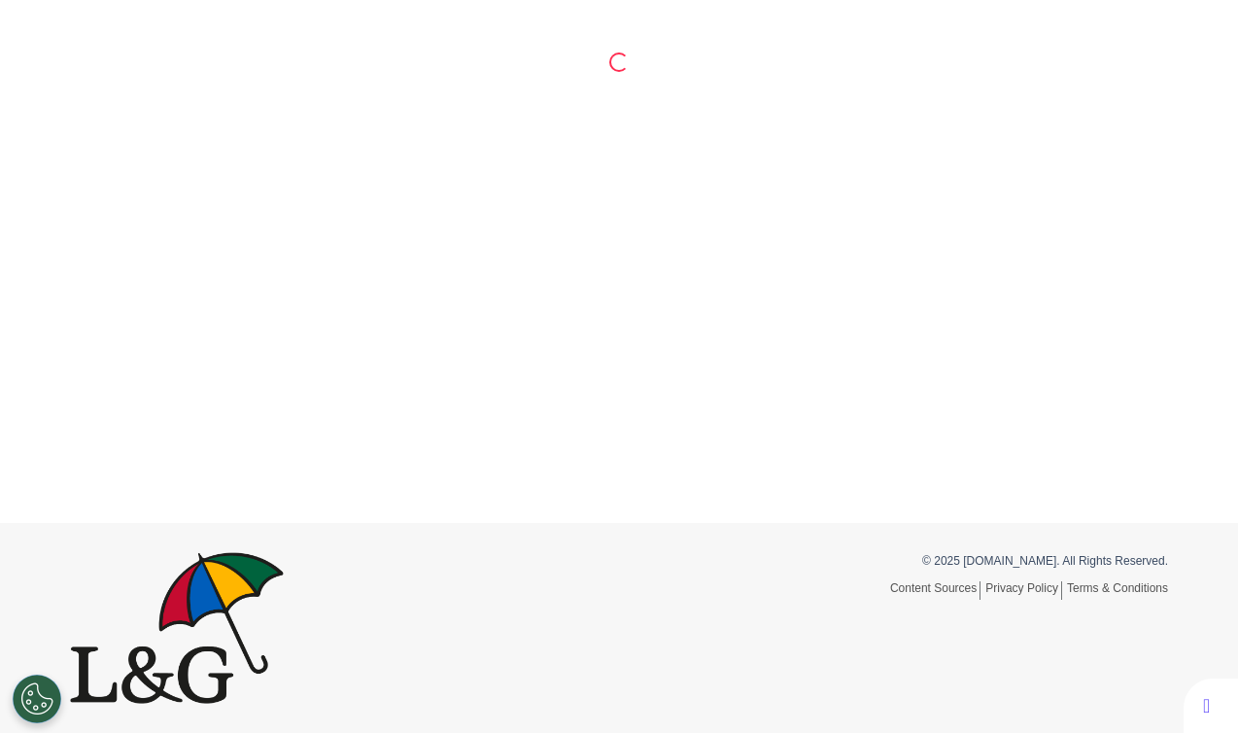
scroll to position [625, 0]
select select "****"
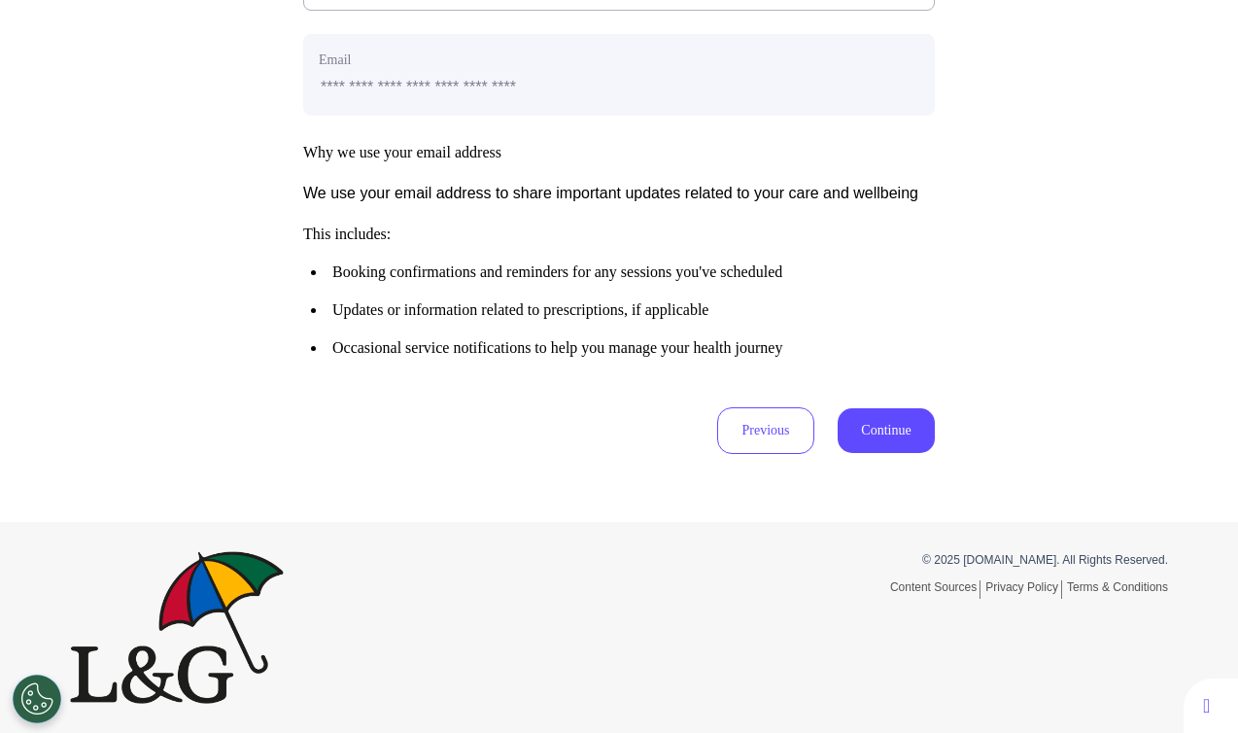
scroll to position [991, 0]
click at [908, 435] on button "Continue" at bounding box center [886, 430] width 97 height 45
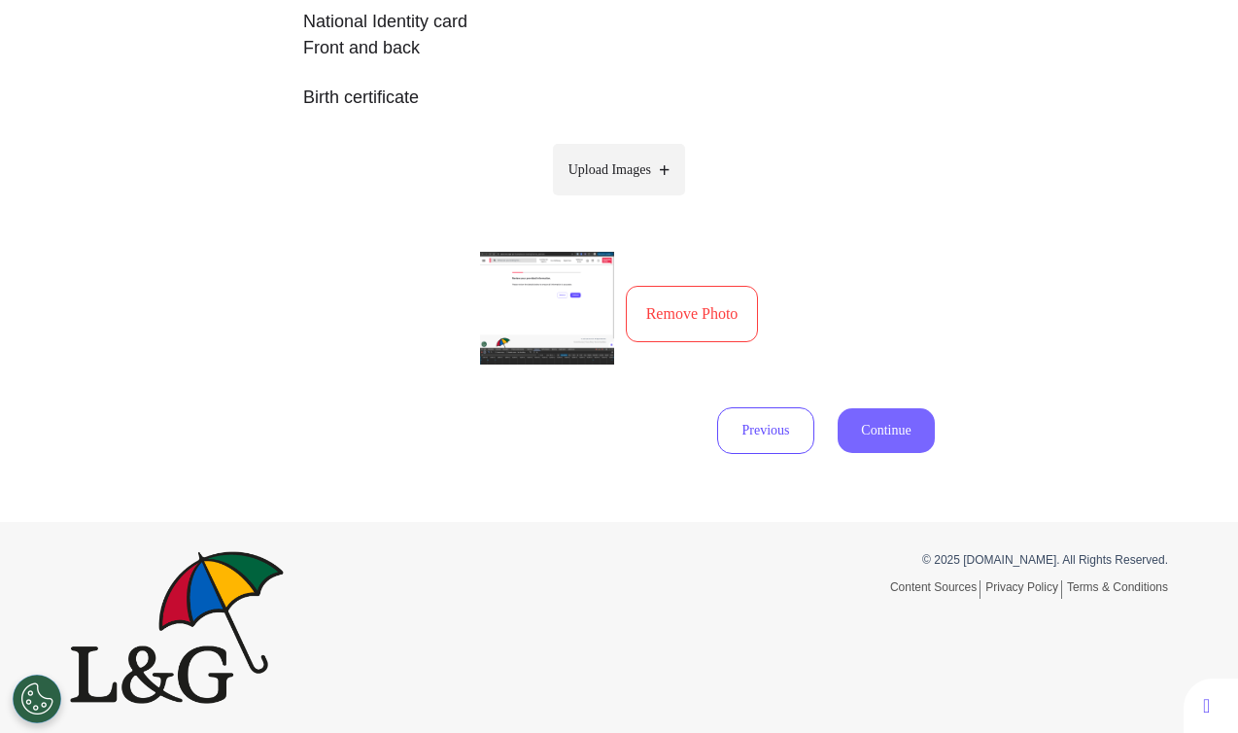
click at [883, 435] on button "Continue" at bounding box center [886, 430] width 97 height 45
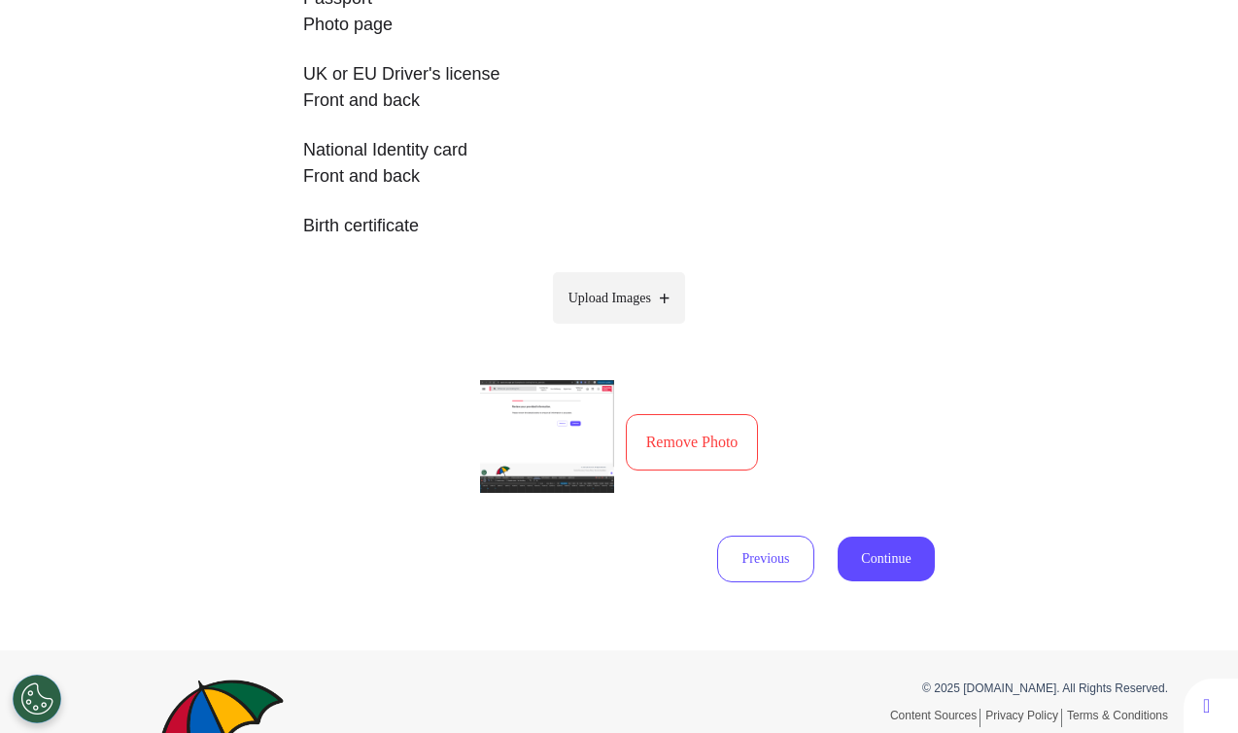
click at [663, 428] on button "Remove Photo" at bounding box center [692, 442] width 133 height 56
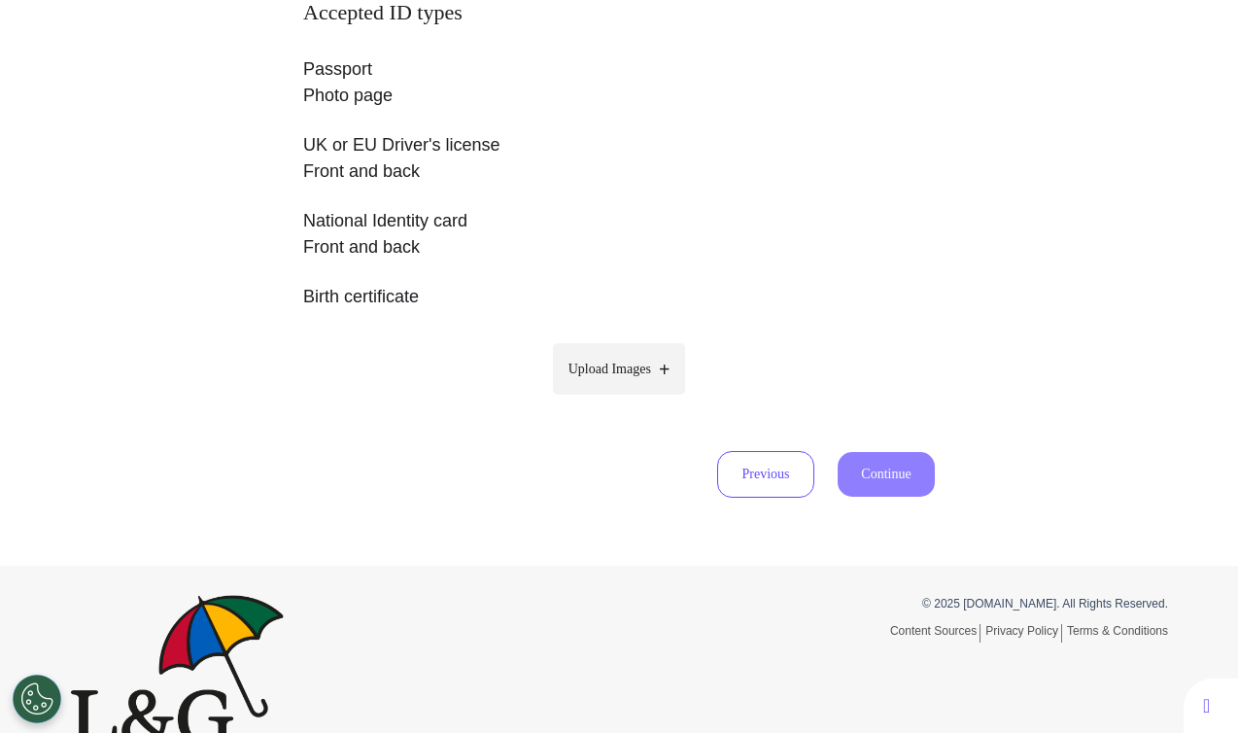
scroll to position [440, 0]
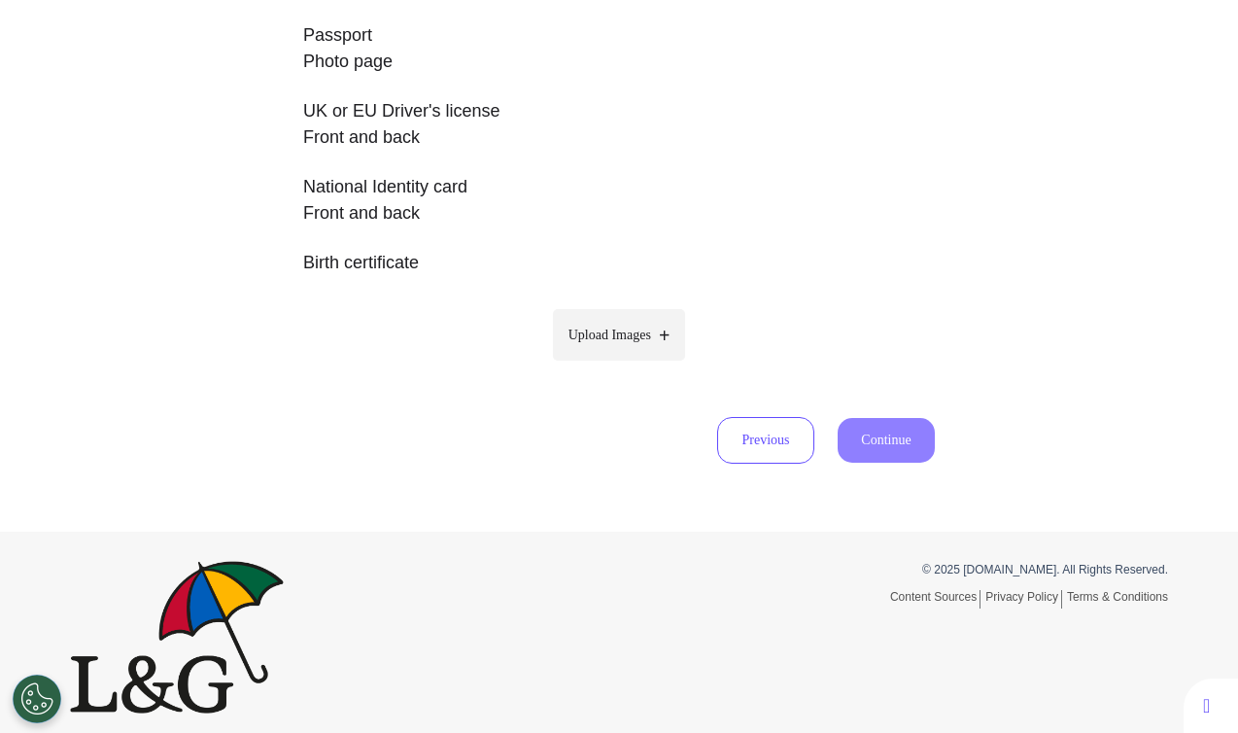
click at [636, 337] on span "Upload Images" at bounding box center [610, 335] width 83 height 20
click at [636, 365] on input "Upload Images" at bounding box center [619, 375] width 185 height 20
type input "**********"
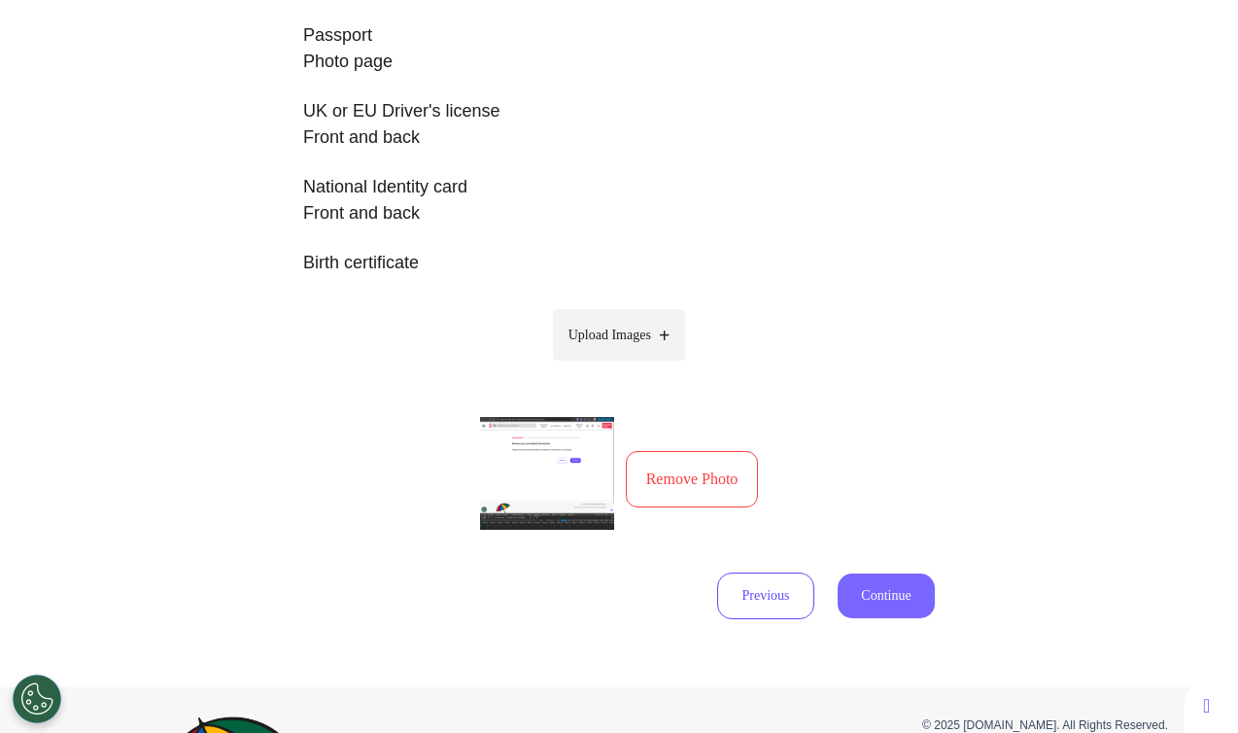
click at [858, 596] on button "Continue" at bounding box center [886, 596] width 97 height 45
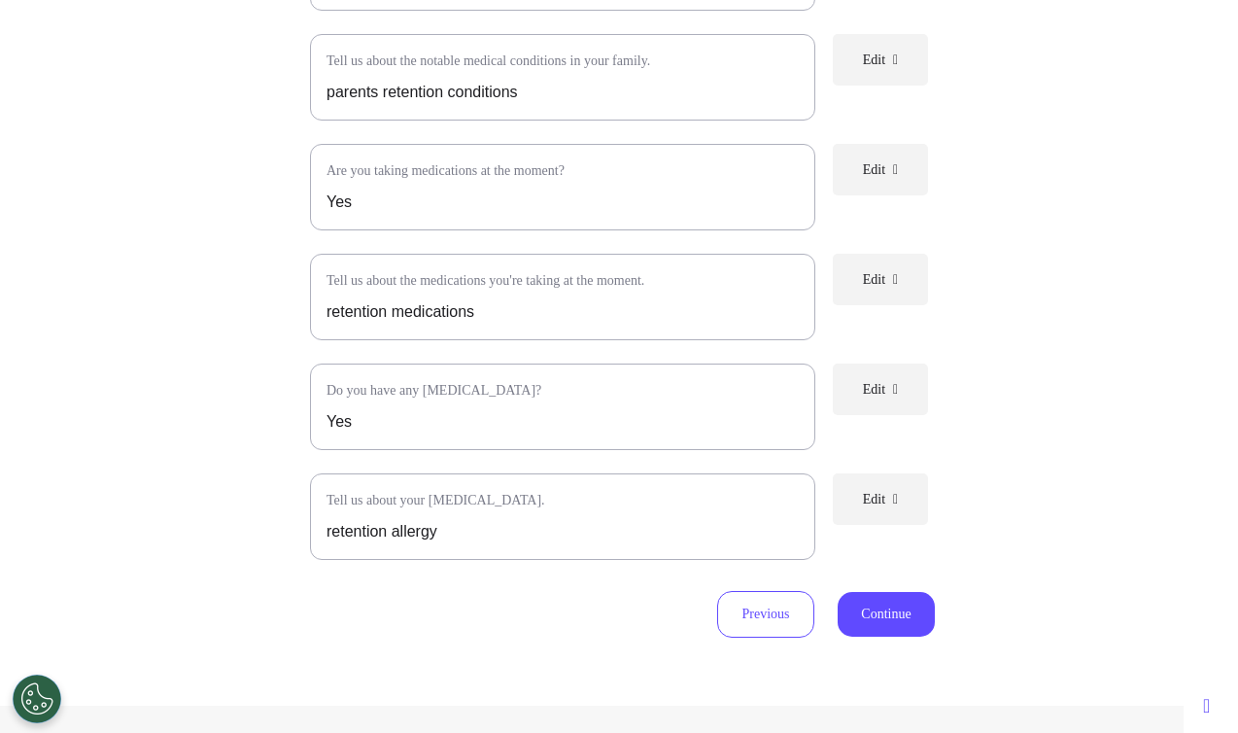
scroll to position [1134, 0]
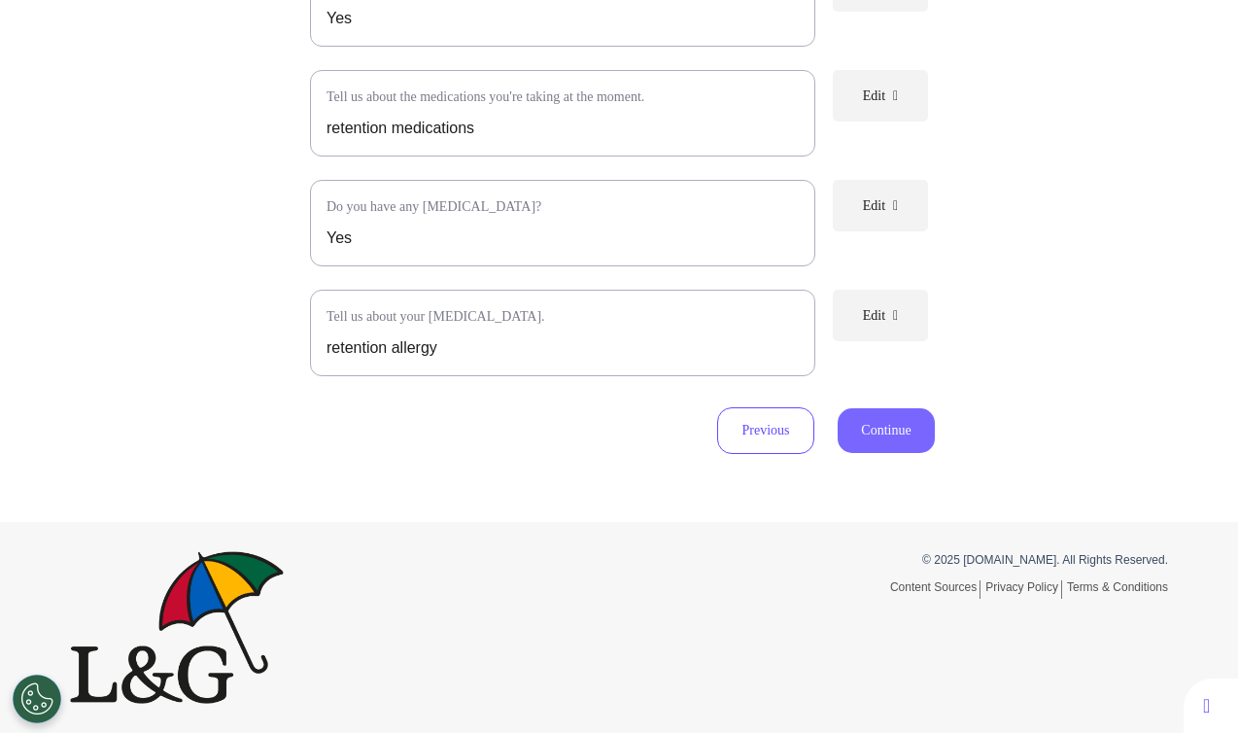
click at [884, 438] on button "Continue" at bounding box center [886, 430] width 97 height 45
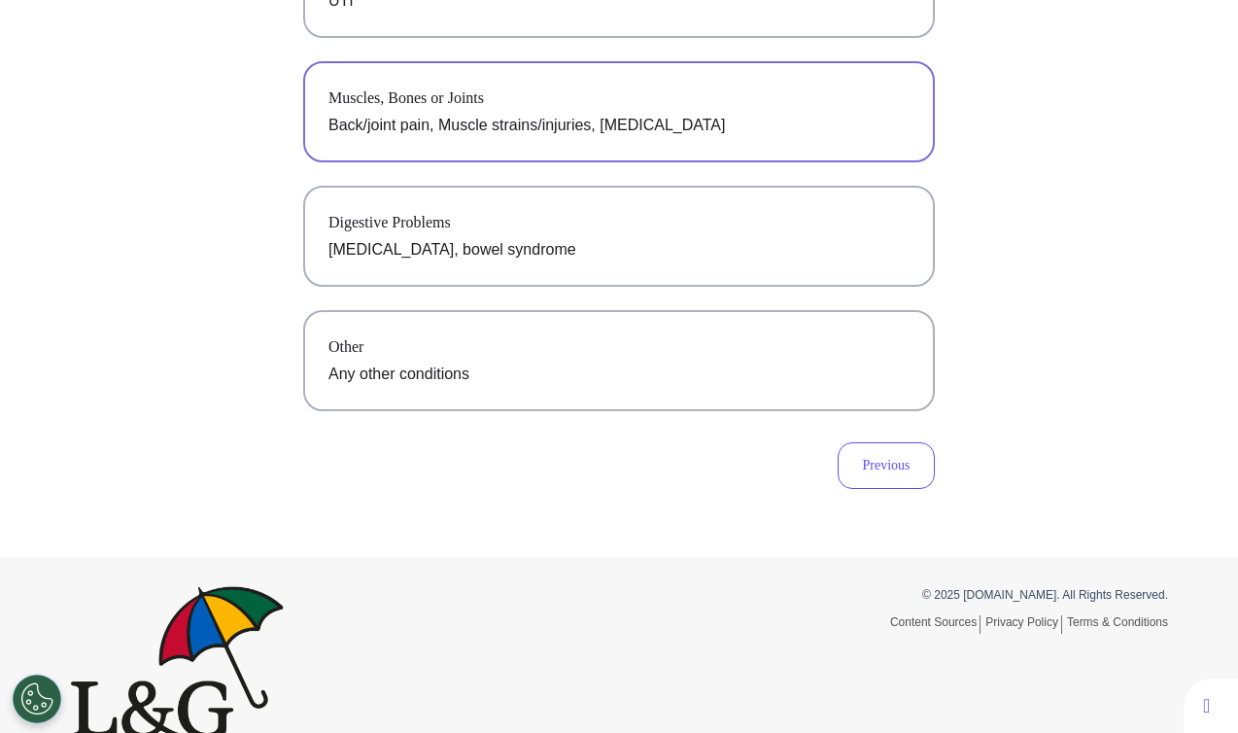
scroll to position [715, 0]
